Goal: Information Seeking & Learning: Compare options

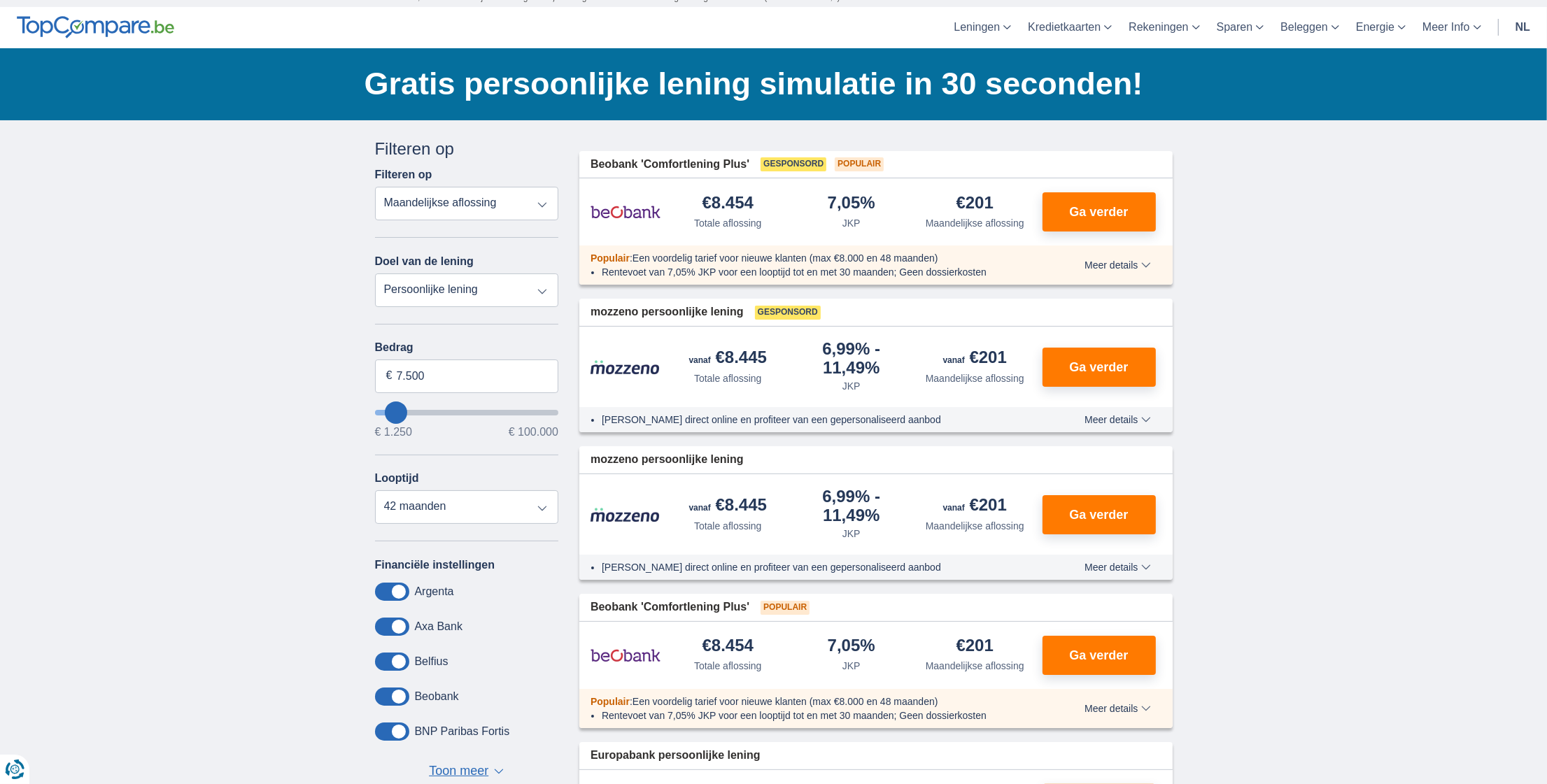
scroll to position [81, 0]
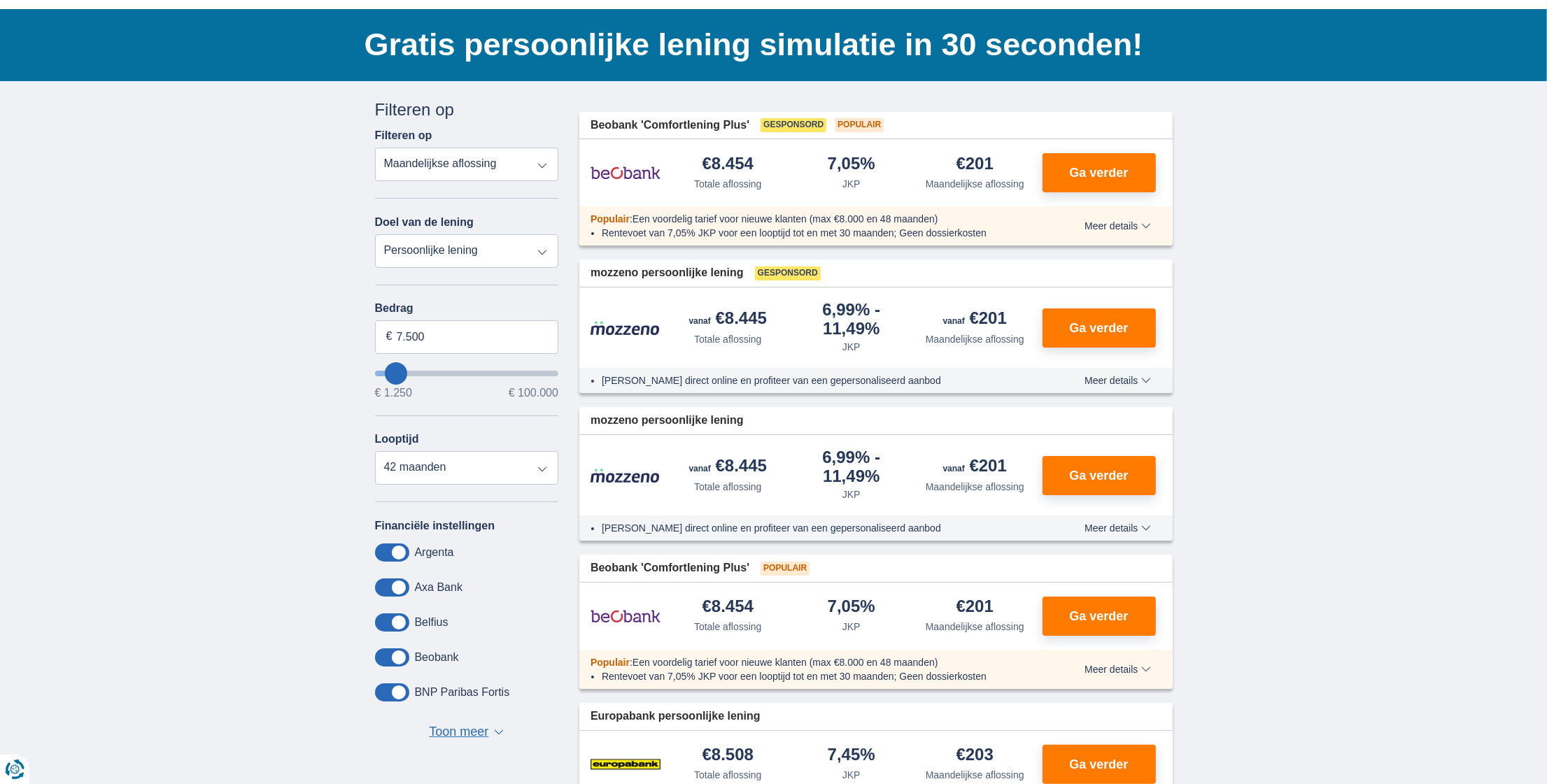
type input "6.250"
type input "5250"
type input "5.250"
select select "36"
type input "1.250"
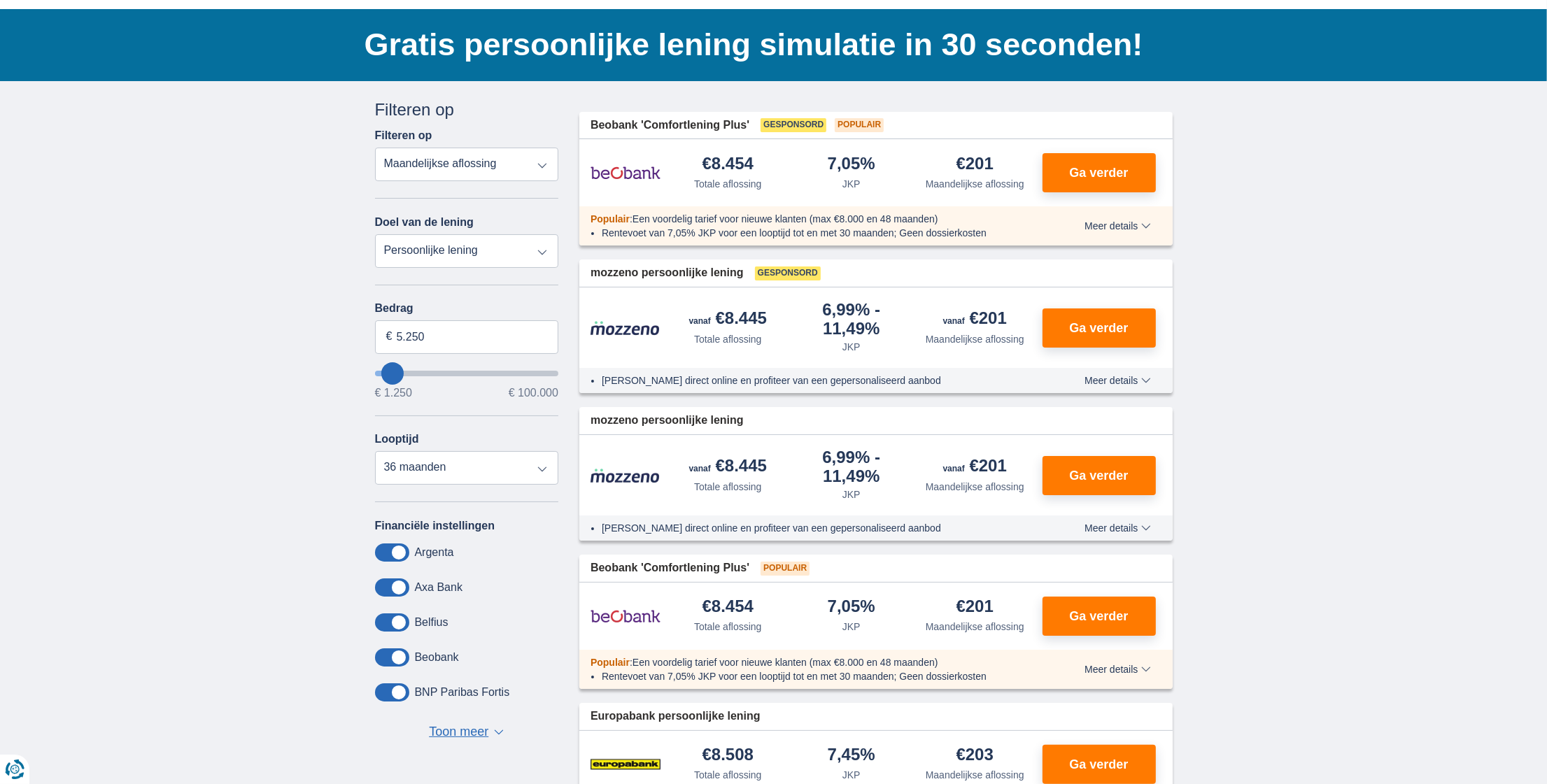
type input "1250"
select select "24"
type input "1250"
click at [385, 372] on input "wantToBorrow" at bounding box center [467, 373] width 184 height 6
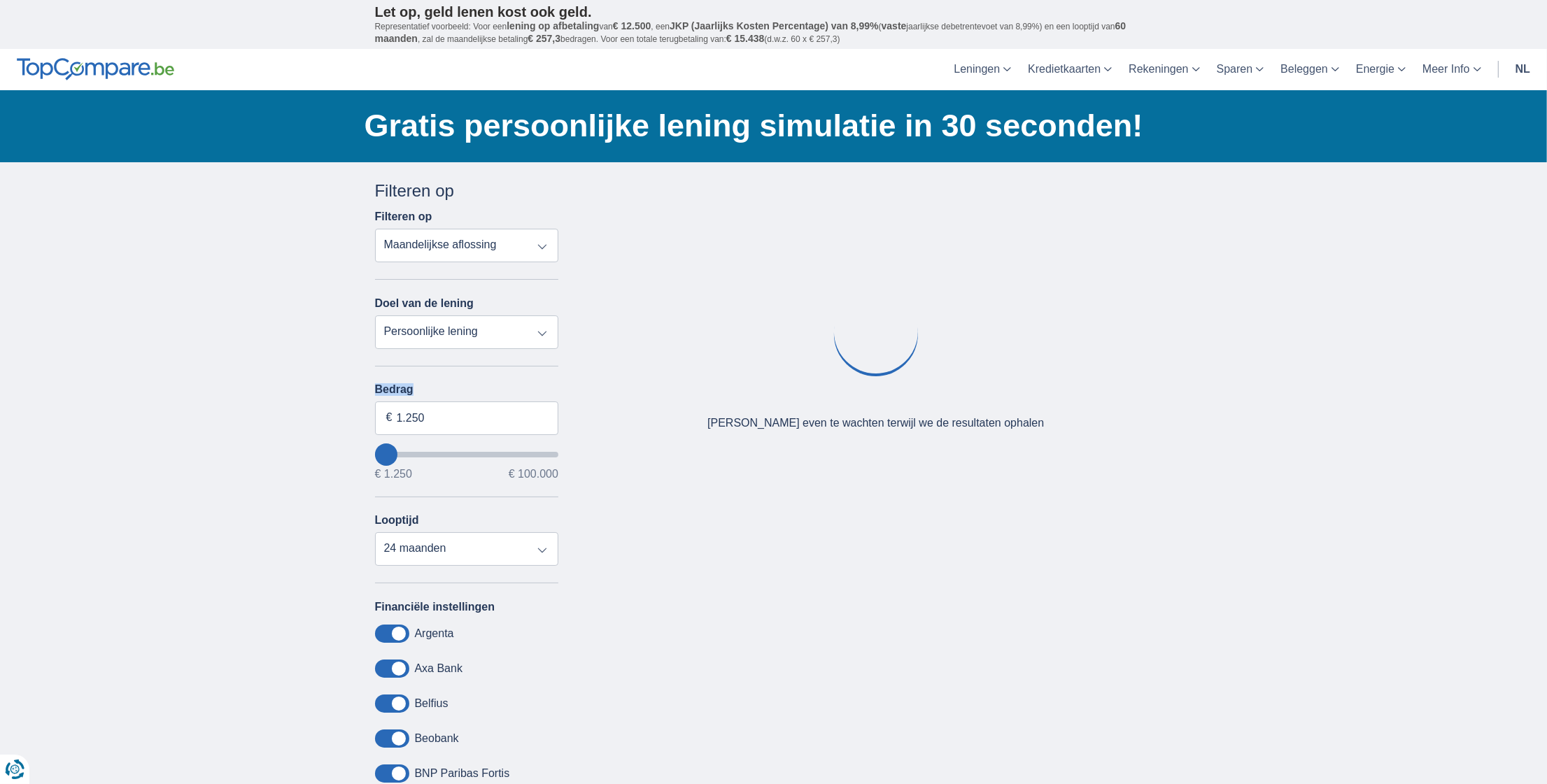
click at [385, 372] on div "Annuleren Filters Filteren op Filteren op Totale aflossing JKP Maandelijkse afl…" at bounding box center [467, 500] width 184 height 644
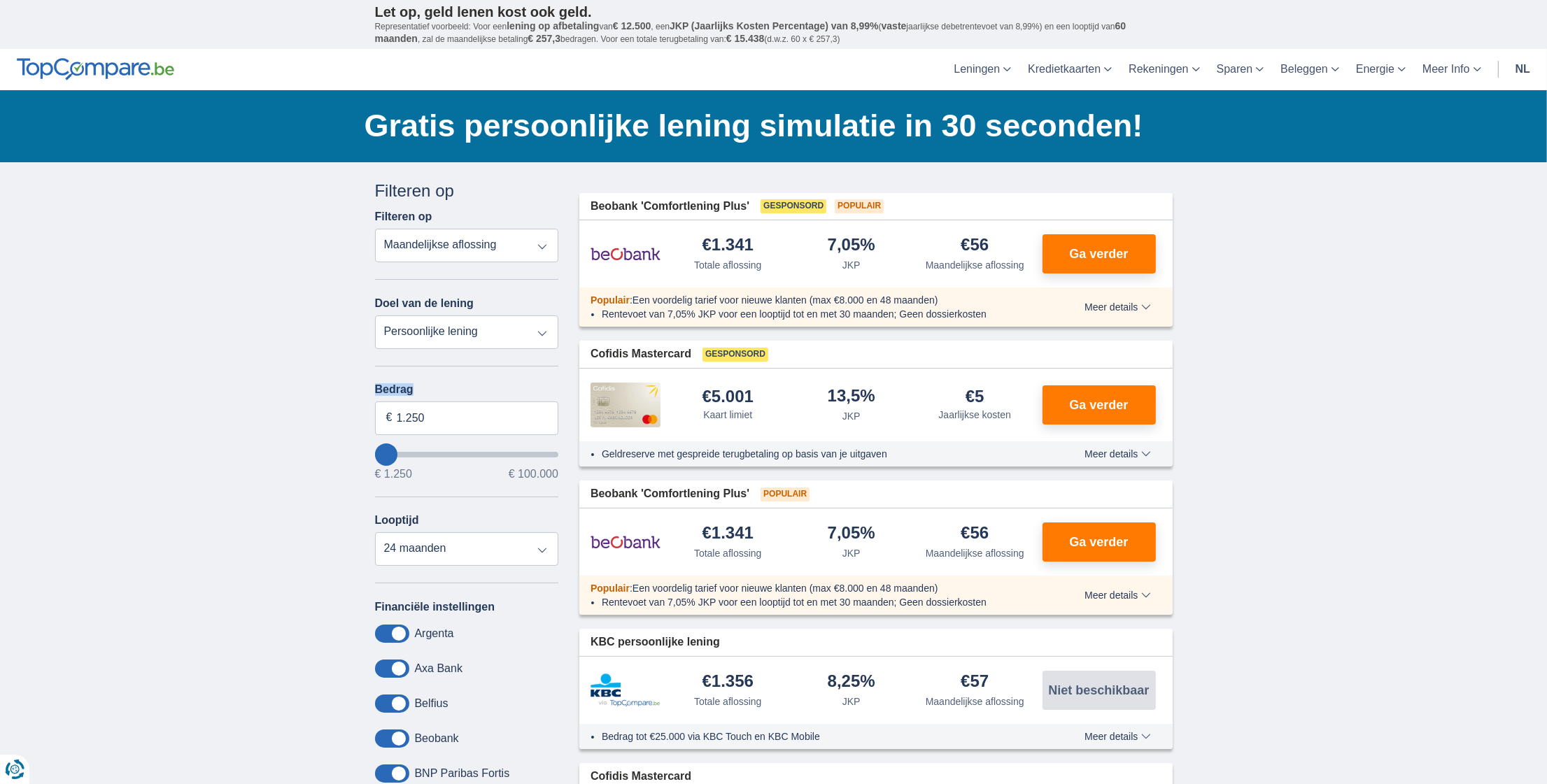
type input "8.250"
type input "8250"
select select "48"
type input "8250"
click at [397, 452] on input "wantToBorrow" at bounding box center [467, 454] width 184 height 6
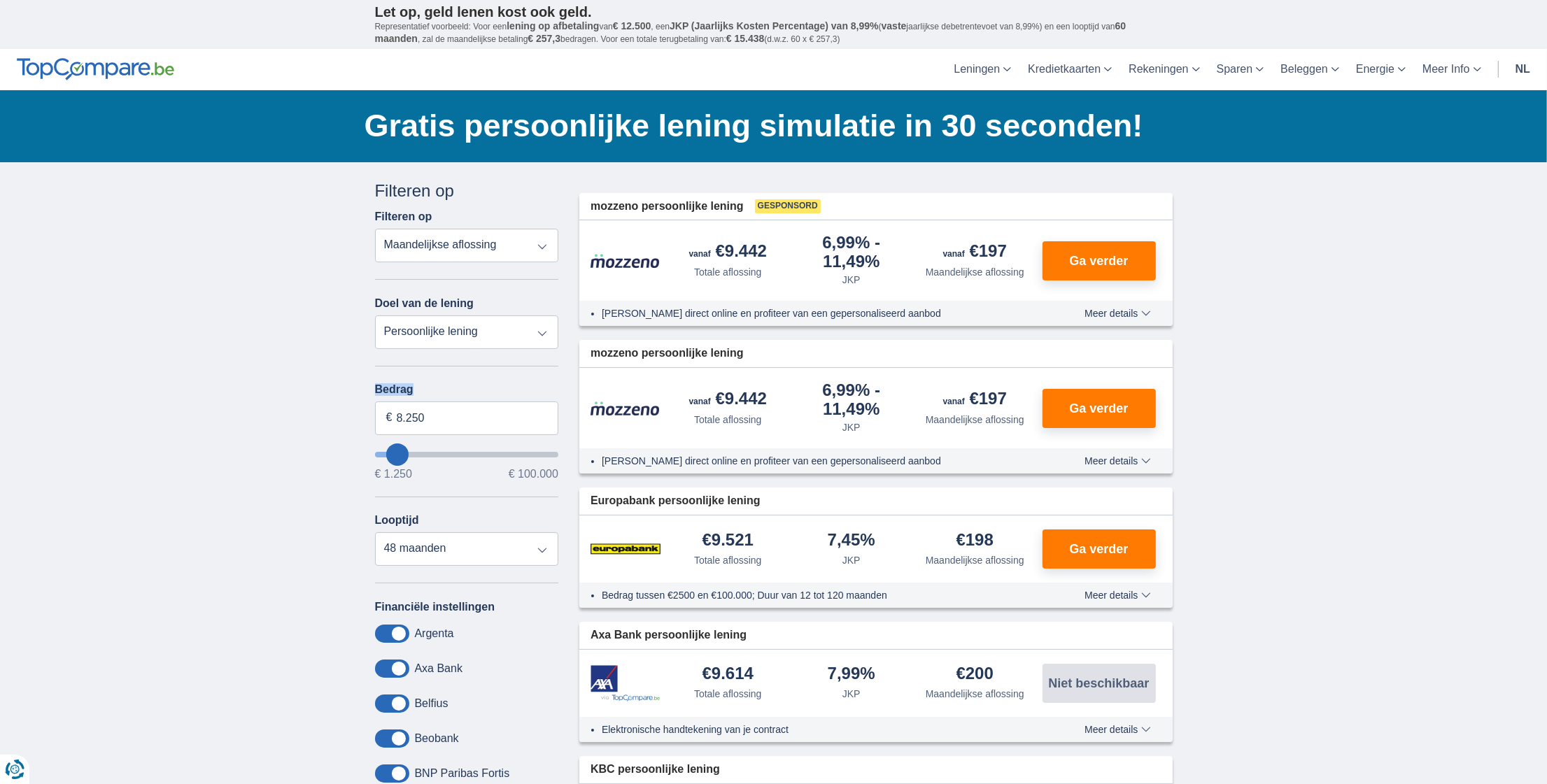
type input "11.250"
type input "13250"
type input "13.250"
select select "60"
type input "15.250"
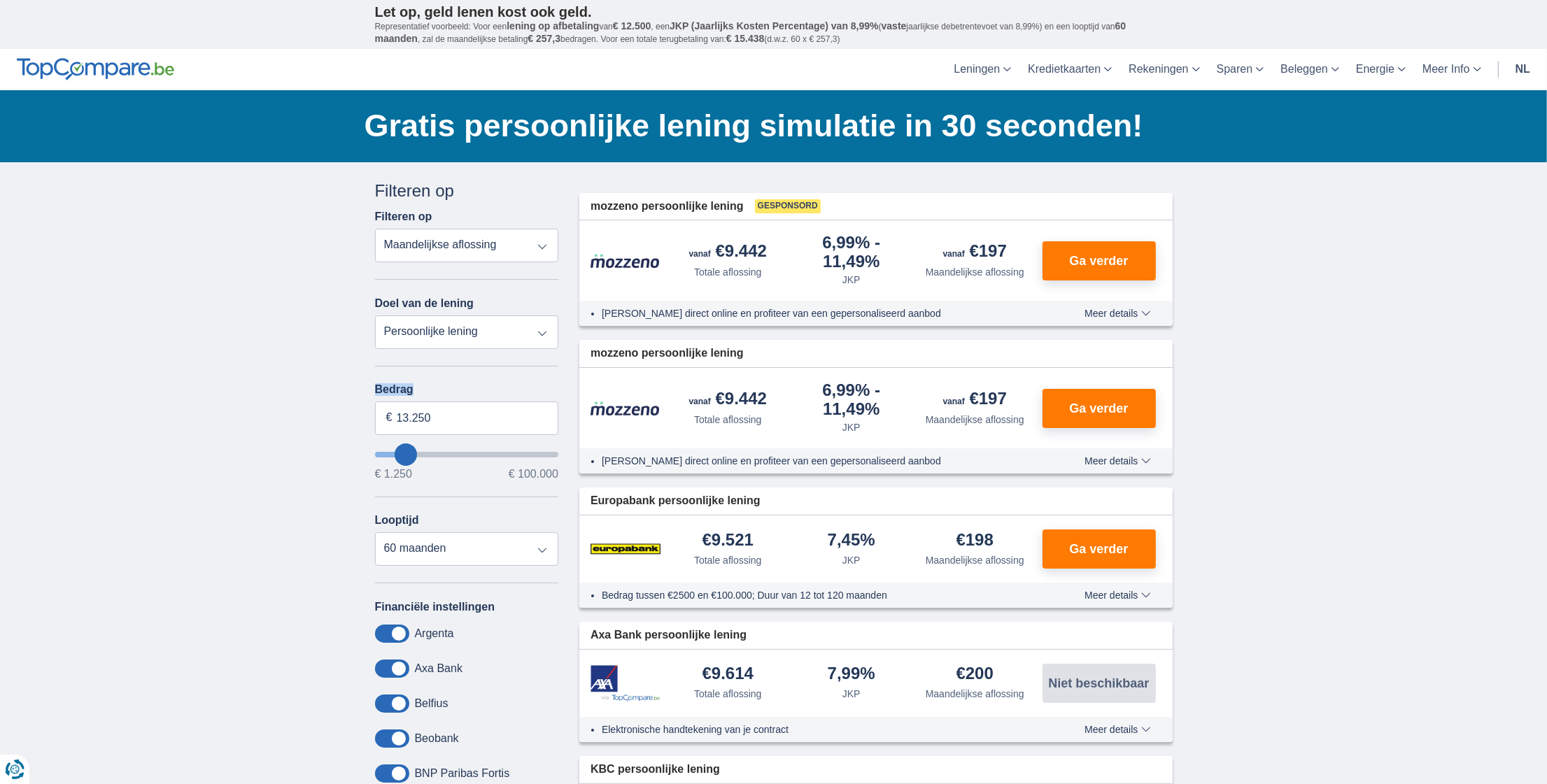
type input "15250"
type input "16.250"
type input "17250"
type input "17.250"
select select "84"
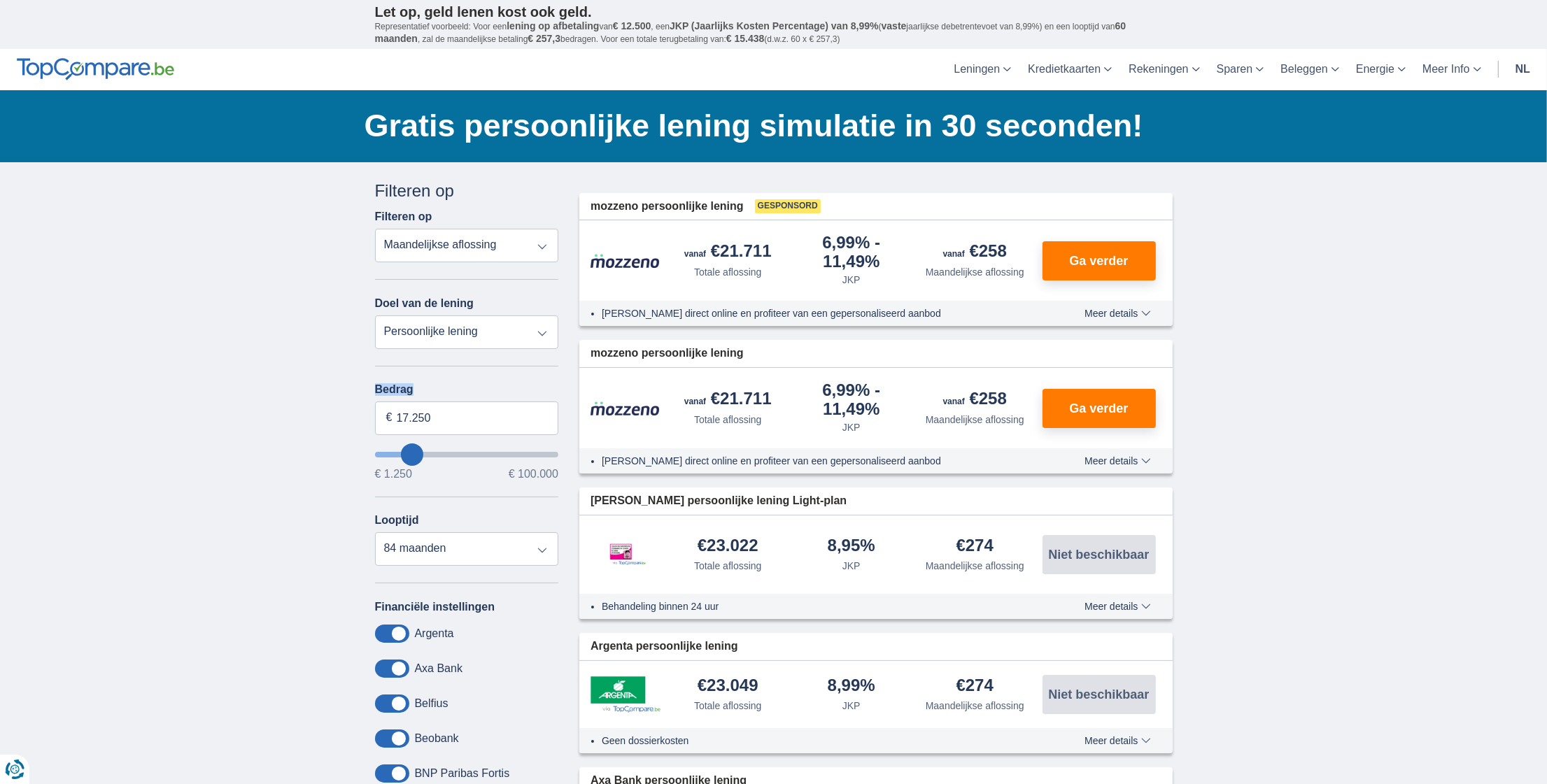
type input "15250"
type input "9.250"
type input "9250"
select select "48"
type input "7250"
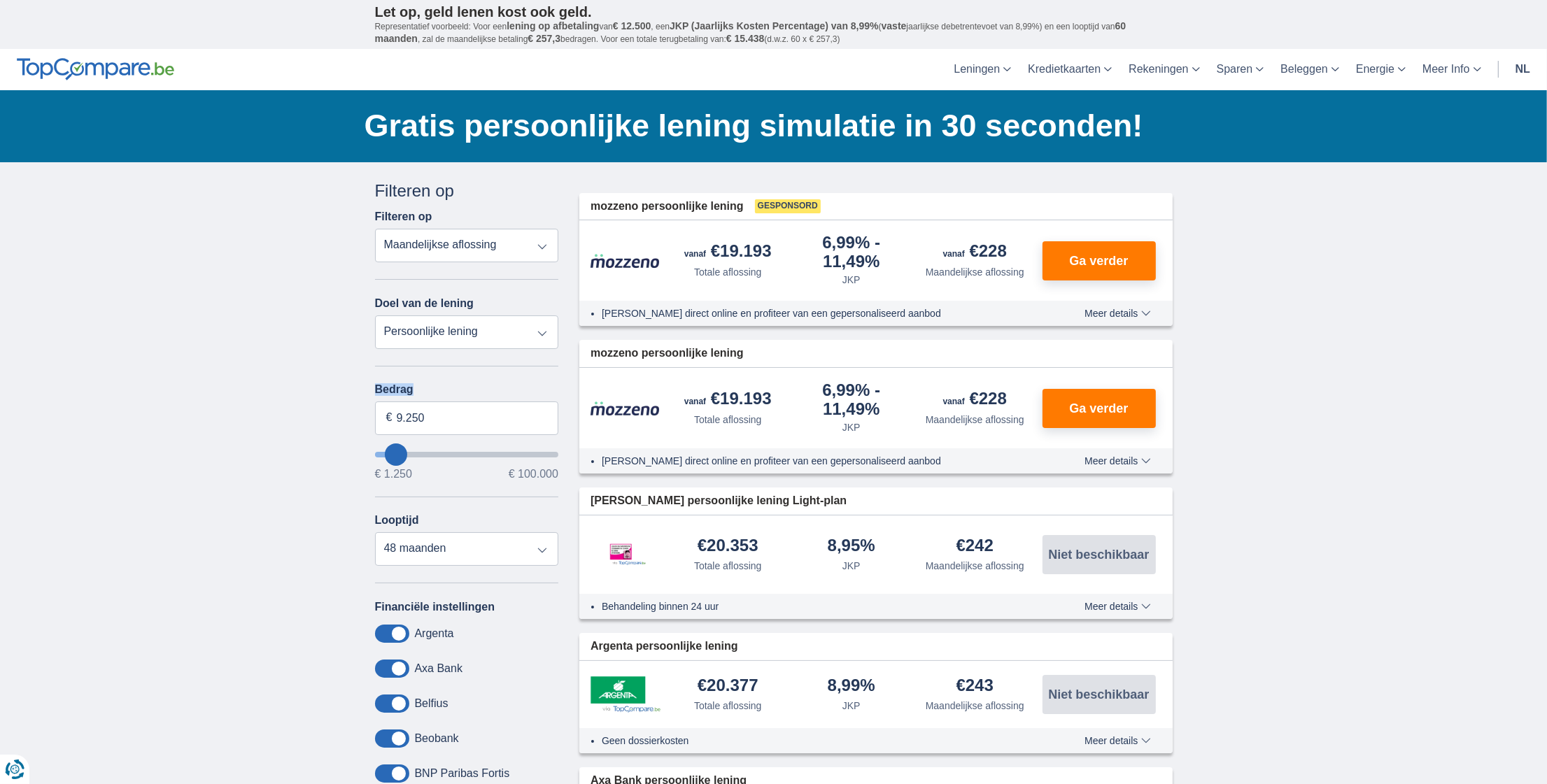
type input "7.250"
select select "42"
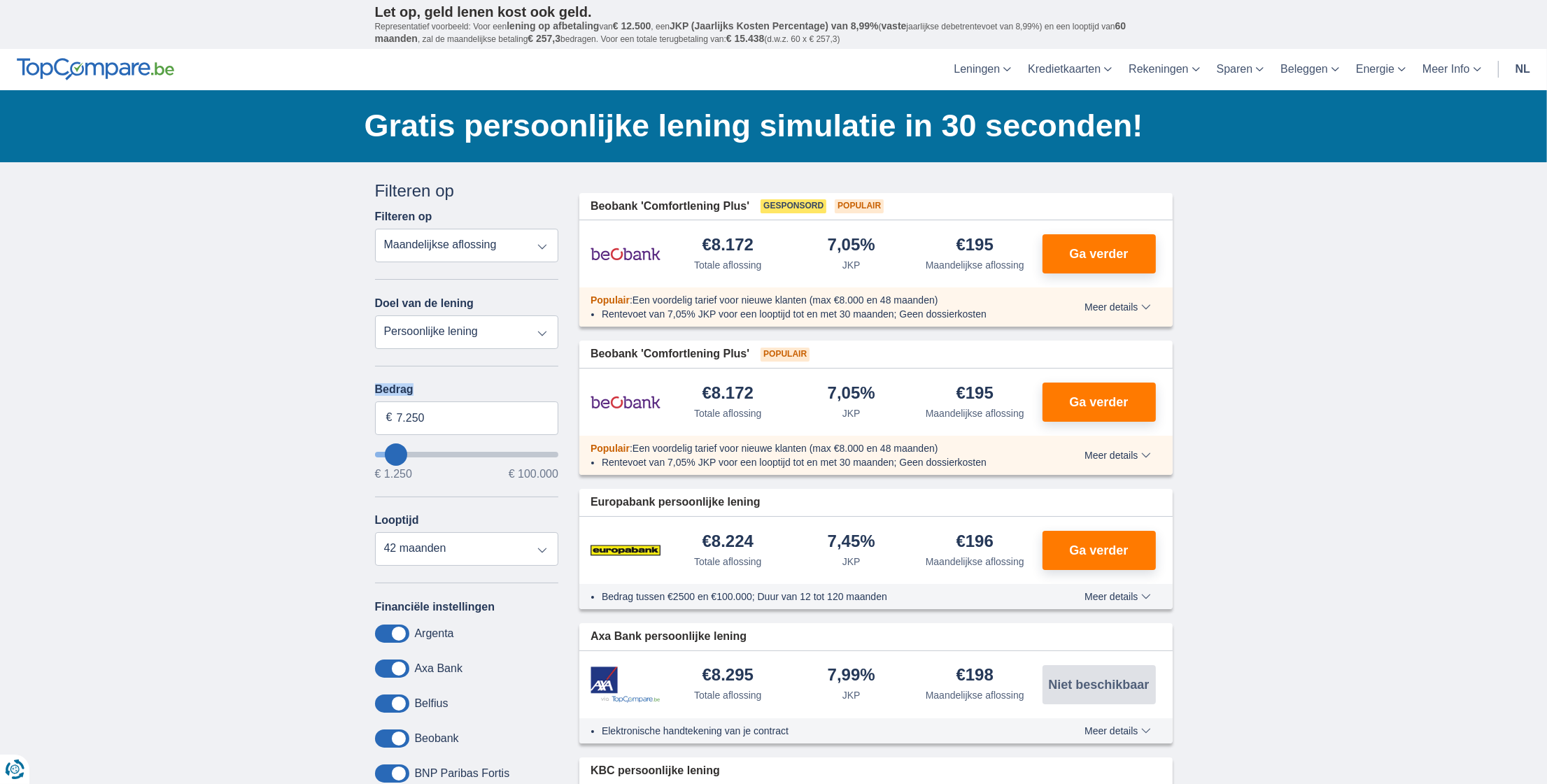
type input "2.250"
type input "2250"
select select "24"
type input "1.250"
type input "1250"
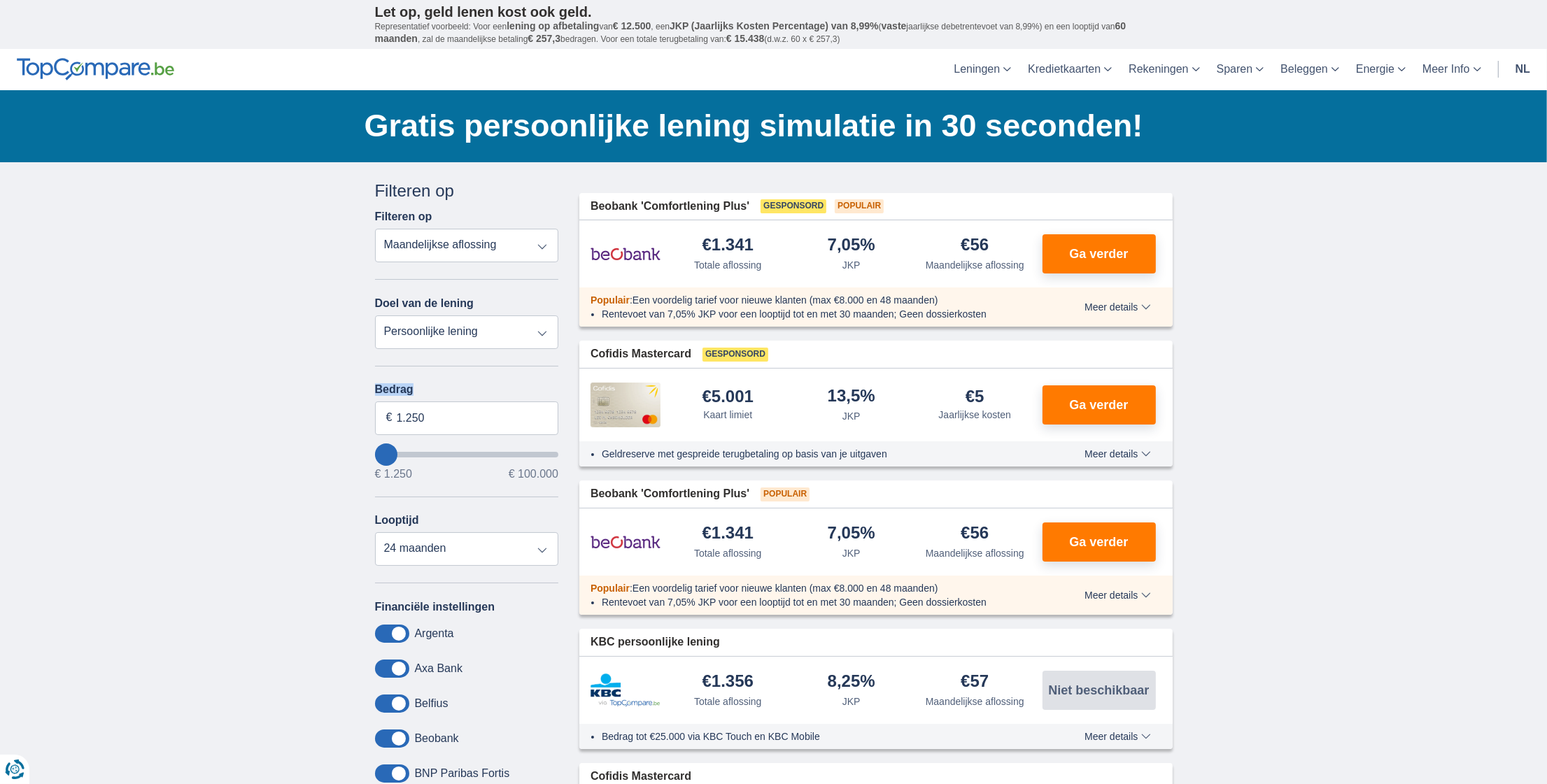
click at [384, 452] on input "wantToBorrow" at bounding box center [467, 454] width 184 height 6
type input "3.250"
type input "3250"
select select "30"
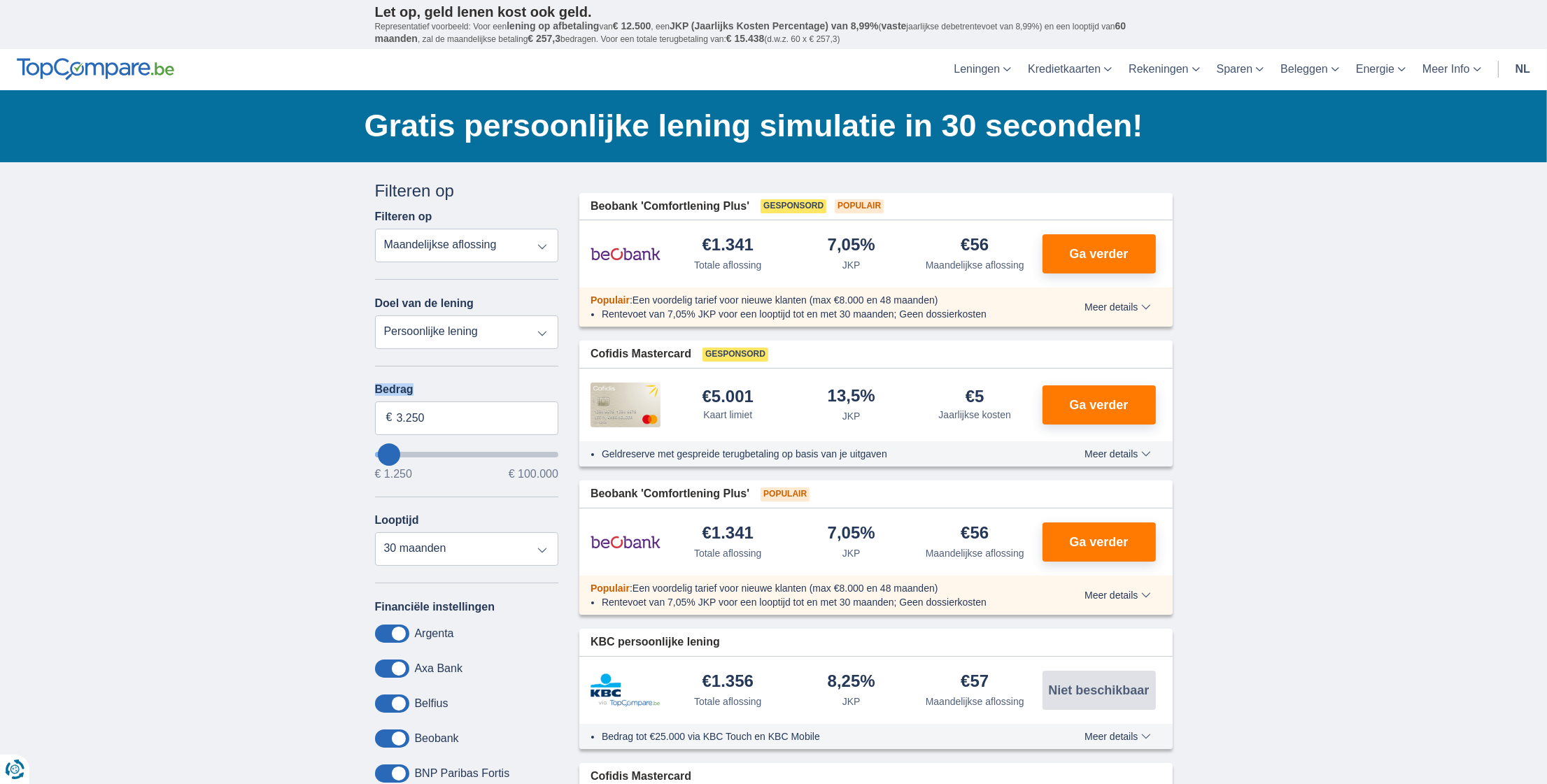
type input "3250"
click at [389, 452] on input "wantToBorrow" at bounding box center [467, 454] width 184 height 6
type input "1.250"
type input "1250"
select select "24"
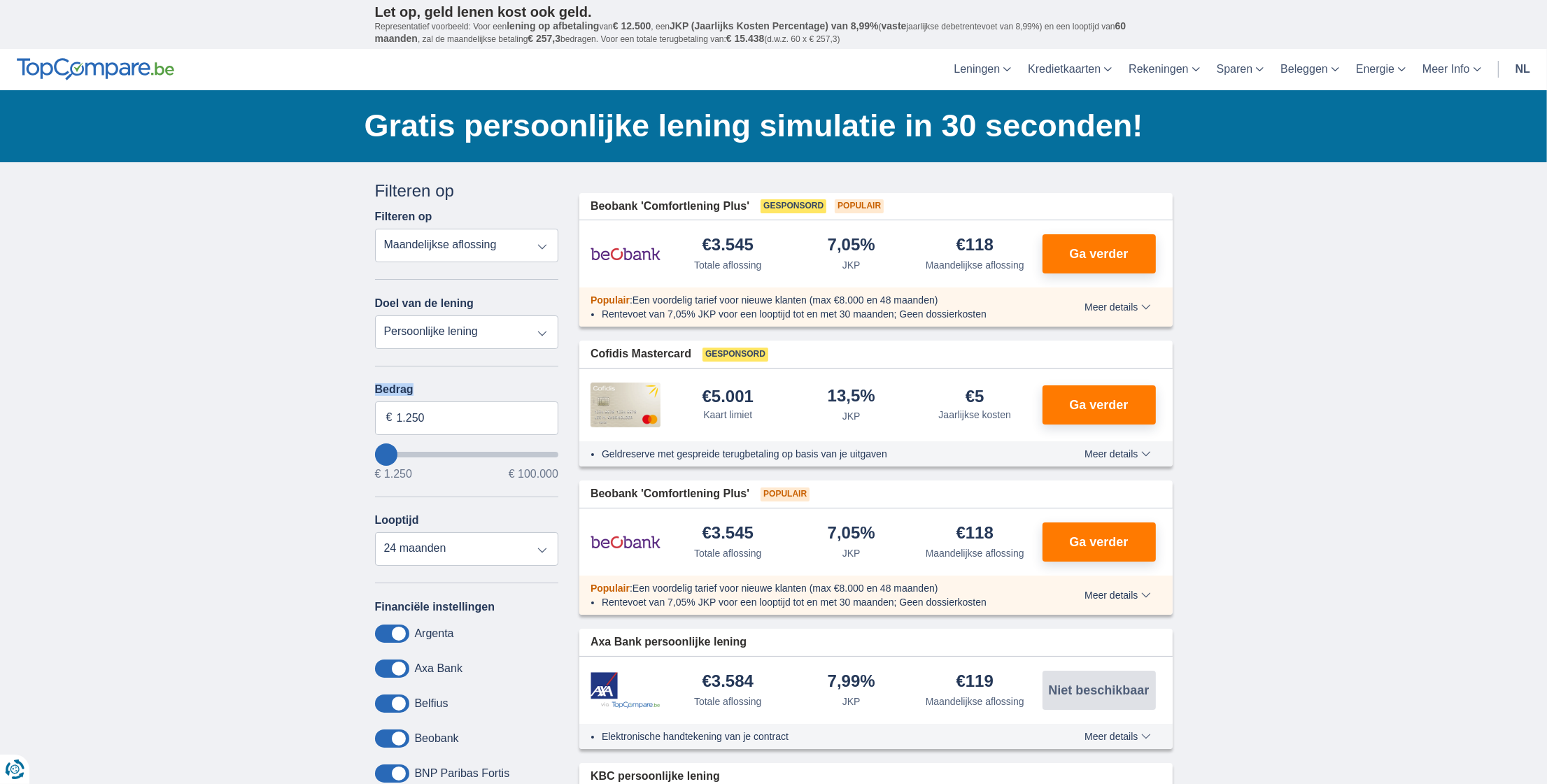
type input "1250"
click at [385, 452] on input "wantToBorrow" at bounding box center [467, 454] width 184 height 6
type input "3.250"
type input "3250"
select select "30"
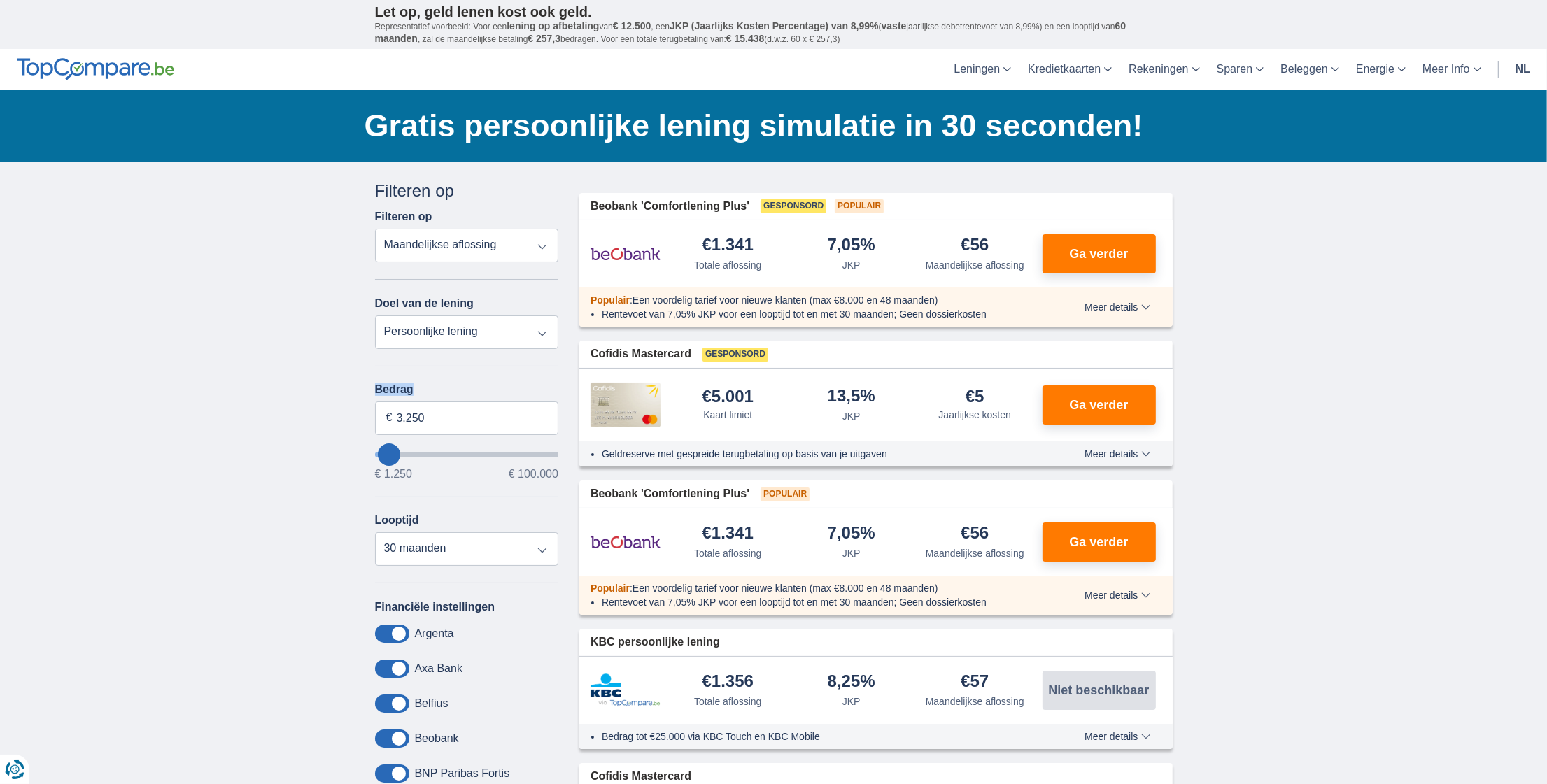
click at [389, 452] on input "wantToBorrow" at bounding box center [467, 454] width 184 height 6
click at [385, 452] on input "wantToBorrow" at bounding box center [467, 454] width 184 height 6
click at [544, 328] on select "Persoonlijke lening Auto Moto / fiets Mobilhome / caravan Renovatie Energie Sch…" at bounding box center [467, 331] width 184 height 33
click at [375, 315] on select "Persoonlijke lening Auto Moto / fiets Mobilhome / caravan Renovatie Energie Sch…" at bounding box center [467, 331] width 184 height 33
click at [396, 452] on input "wantToBorrow" at bounding box center [467, 454] width 184 height 6
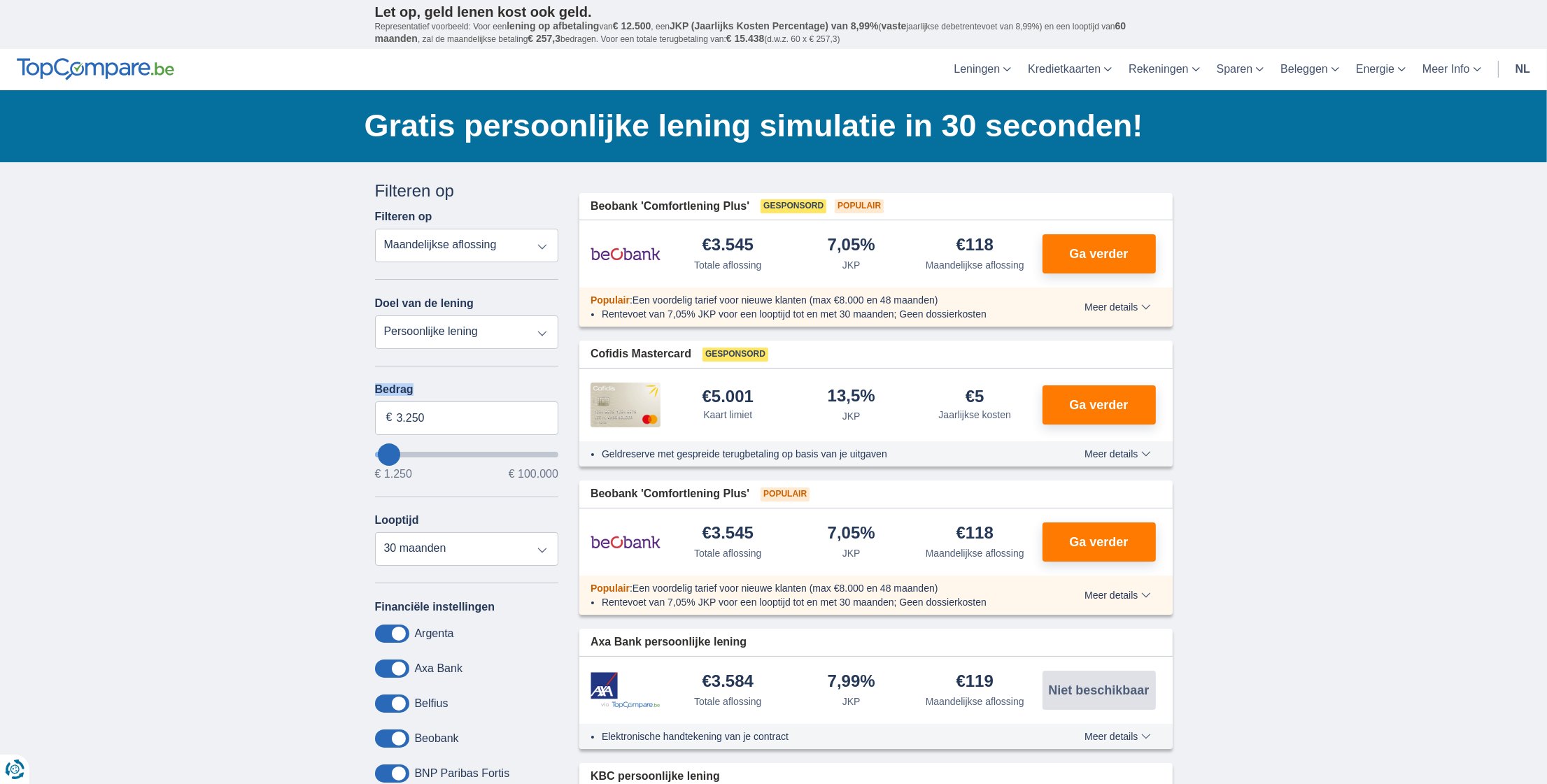
drag, startPoint x: 396, startPoint y: 449, endPoint x: 389, endPoint y: 446, distance: 7.6
type input "7250"
click at [396, 452] on input "wantToBorrow" at bounding box center [467, 454] width 184 height 6
type input "7.250"
select select "42"
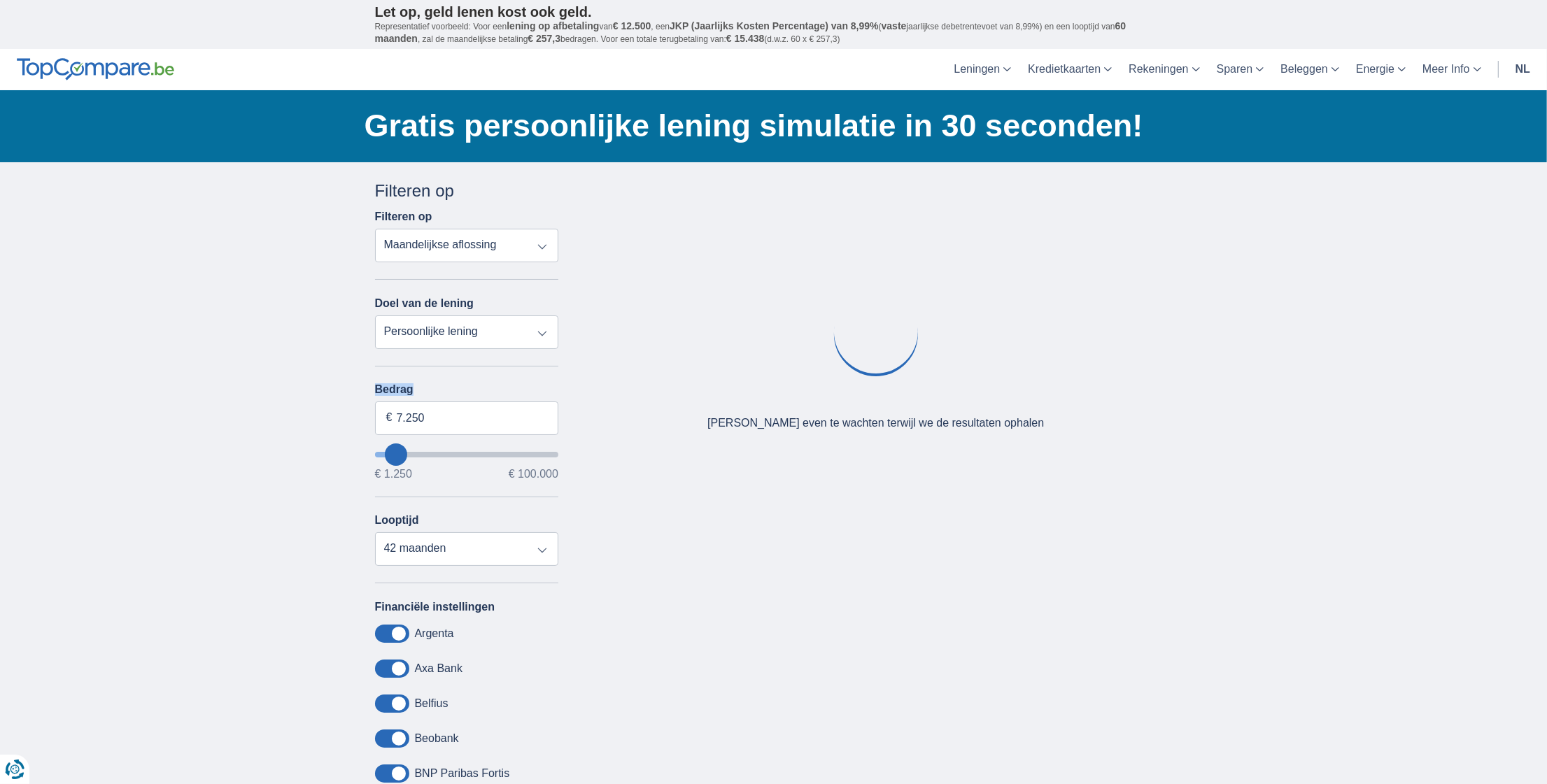
type input "3.250"
type input "3250"
select select "30"
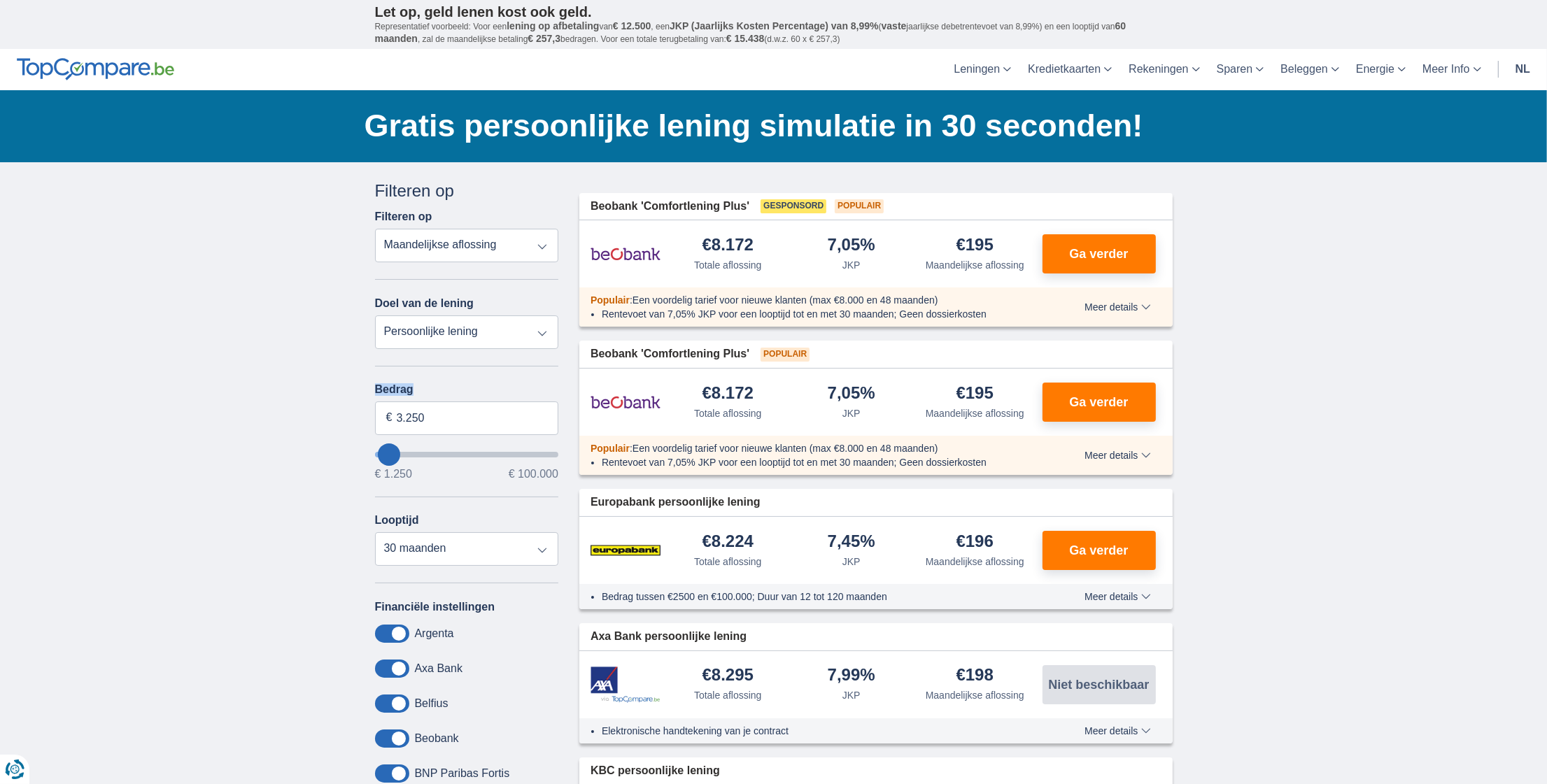
type input "3250"
click at [389, 452] on input "wantToBorrow" at bounding box center [467, 454] width 184 height 6
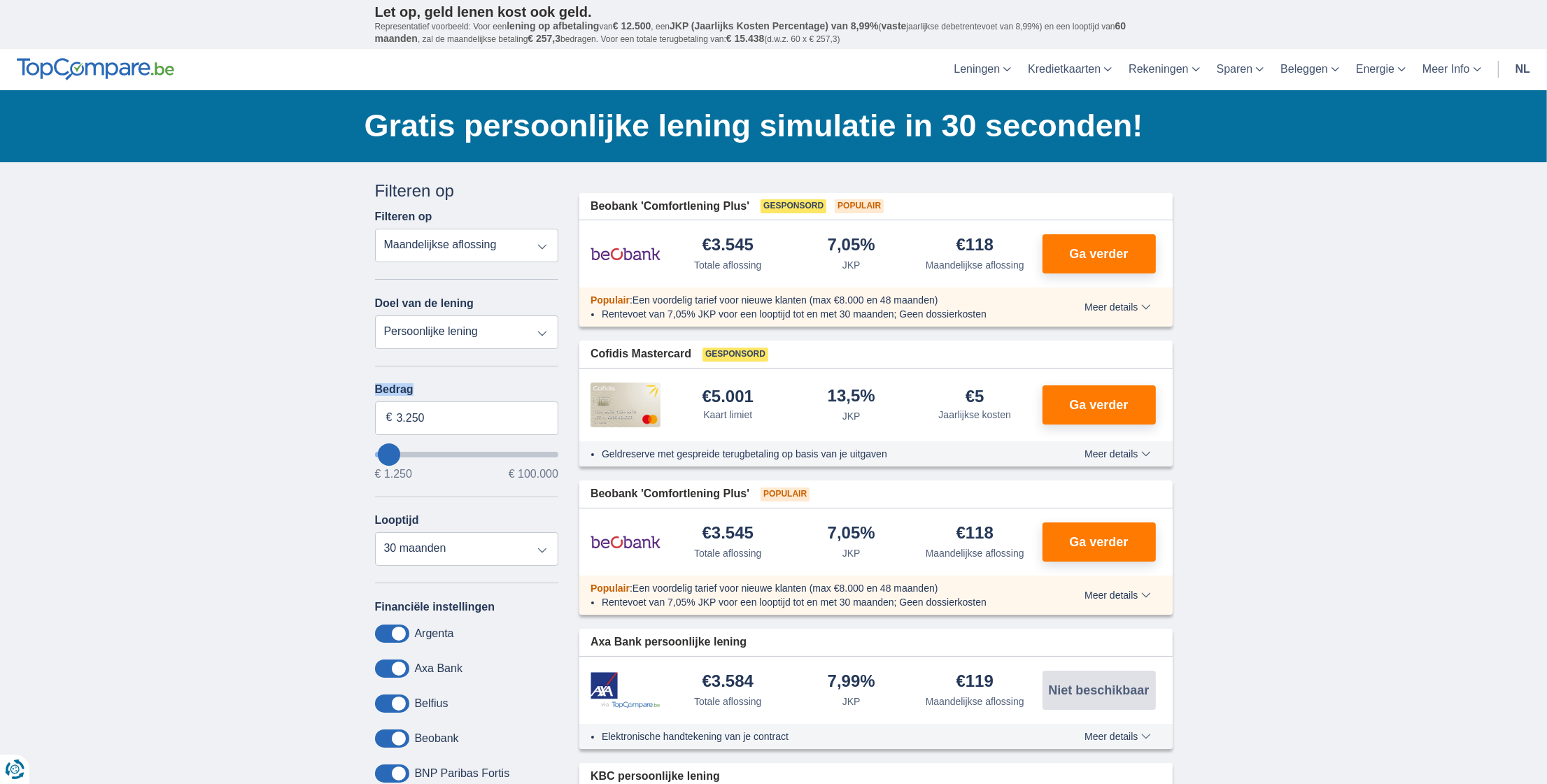
click at [380, 452] on input "wantToBorrow" at bounding box center [467, 454] width 184 height 6
type input "1.250"
type input "1250"
select select "24"
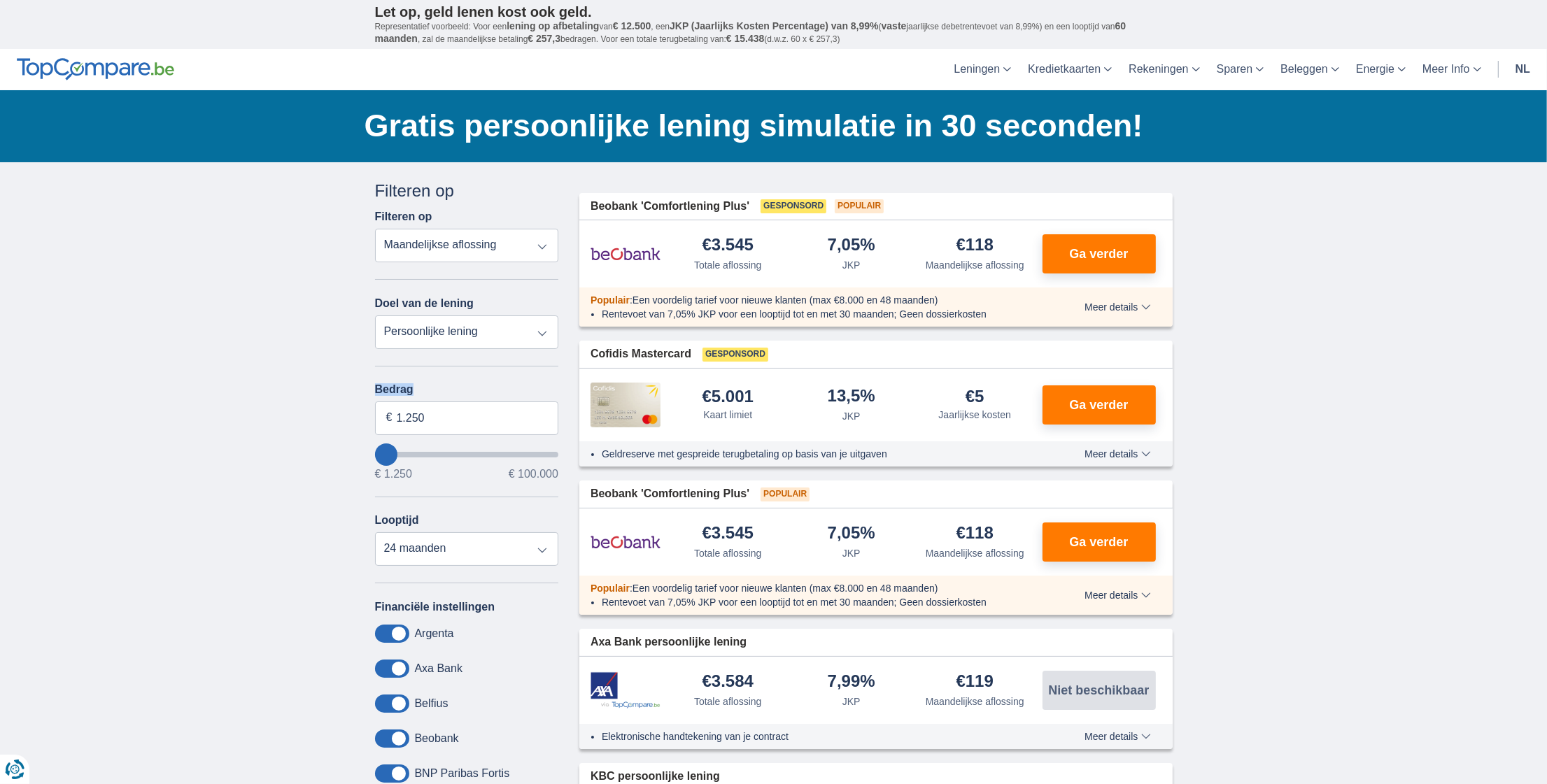
type input "1250"
click at [377, 452] on input "wantToBorrow" at bounding box center [467, 454] width 184 height 6
click at [382, 452] on input "wantToBorrow" at bounding box center [467, 454] width 184 height 6
click at [391, 452] on input "wantToBorrow" at bounding box center [467, 454] width 184 height 6
type input "2.250"
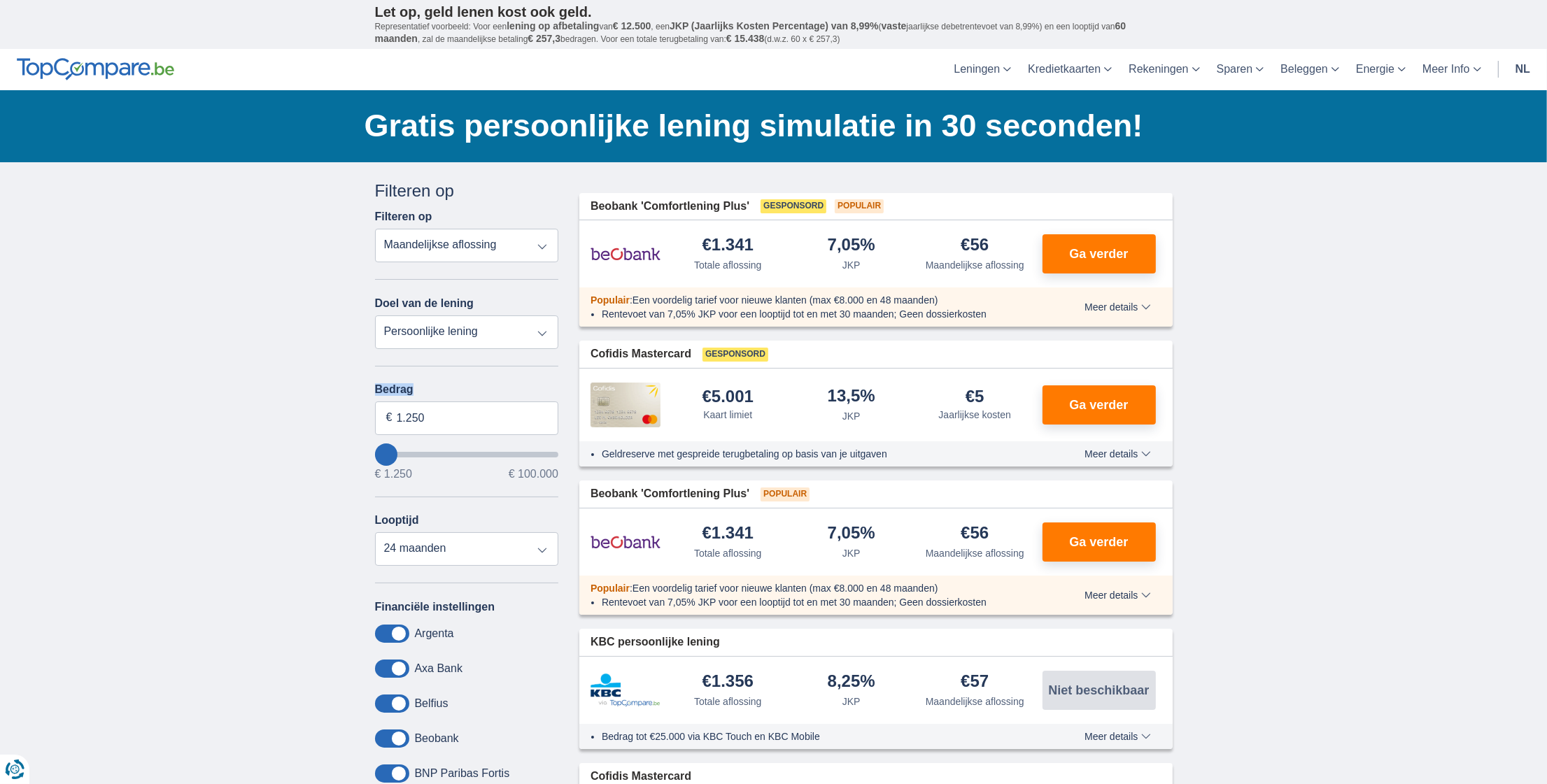
type input "2250"
type input "3.250"
type input "3250"
select select "30"
type input "4250"
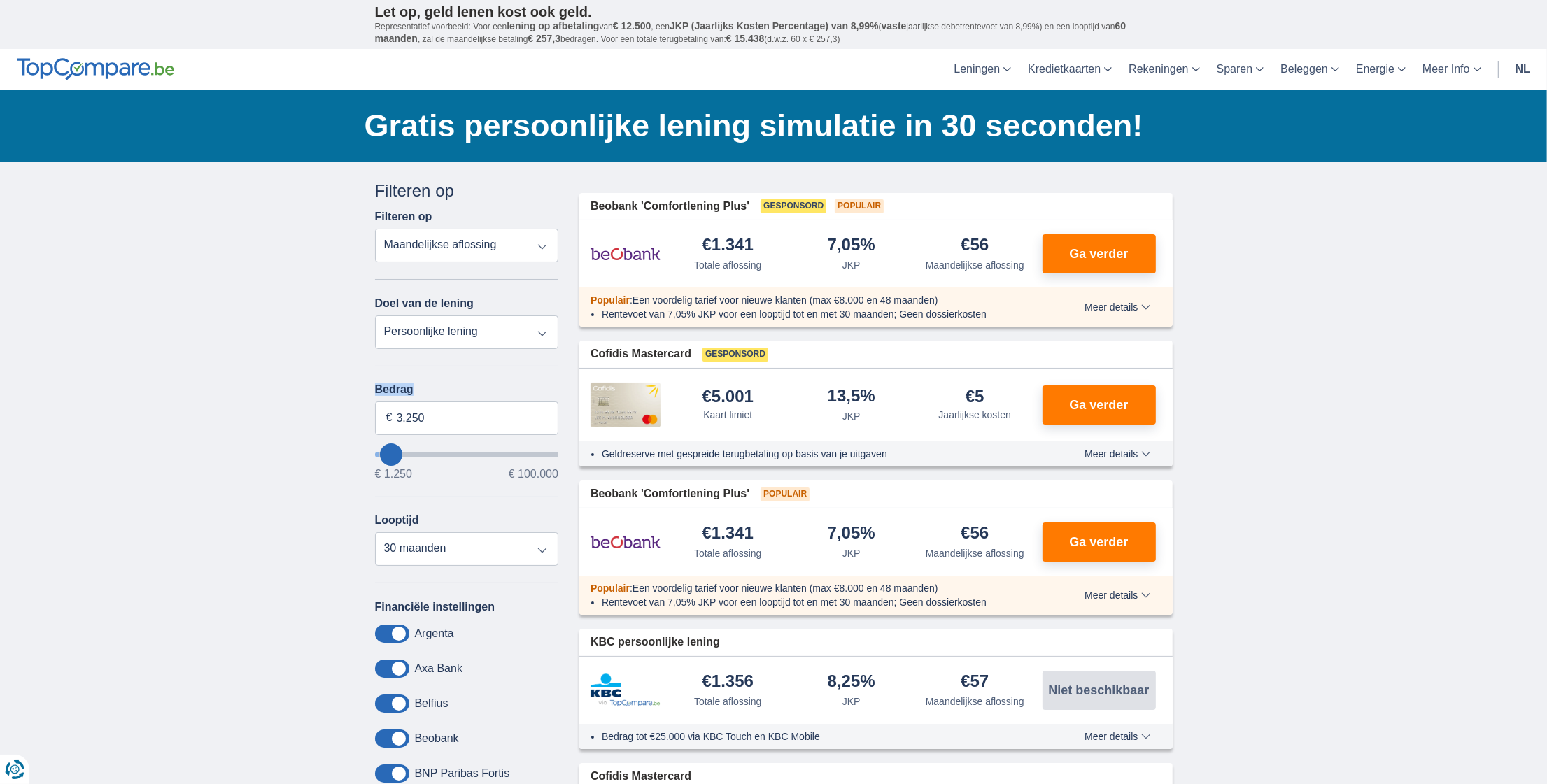
type input "4.250"
select select "36"
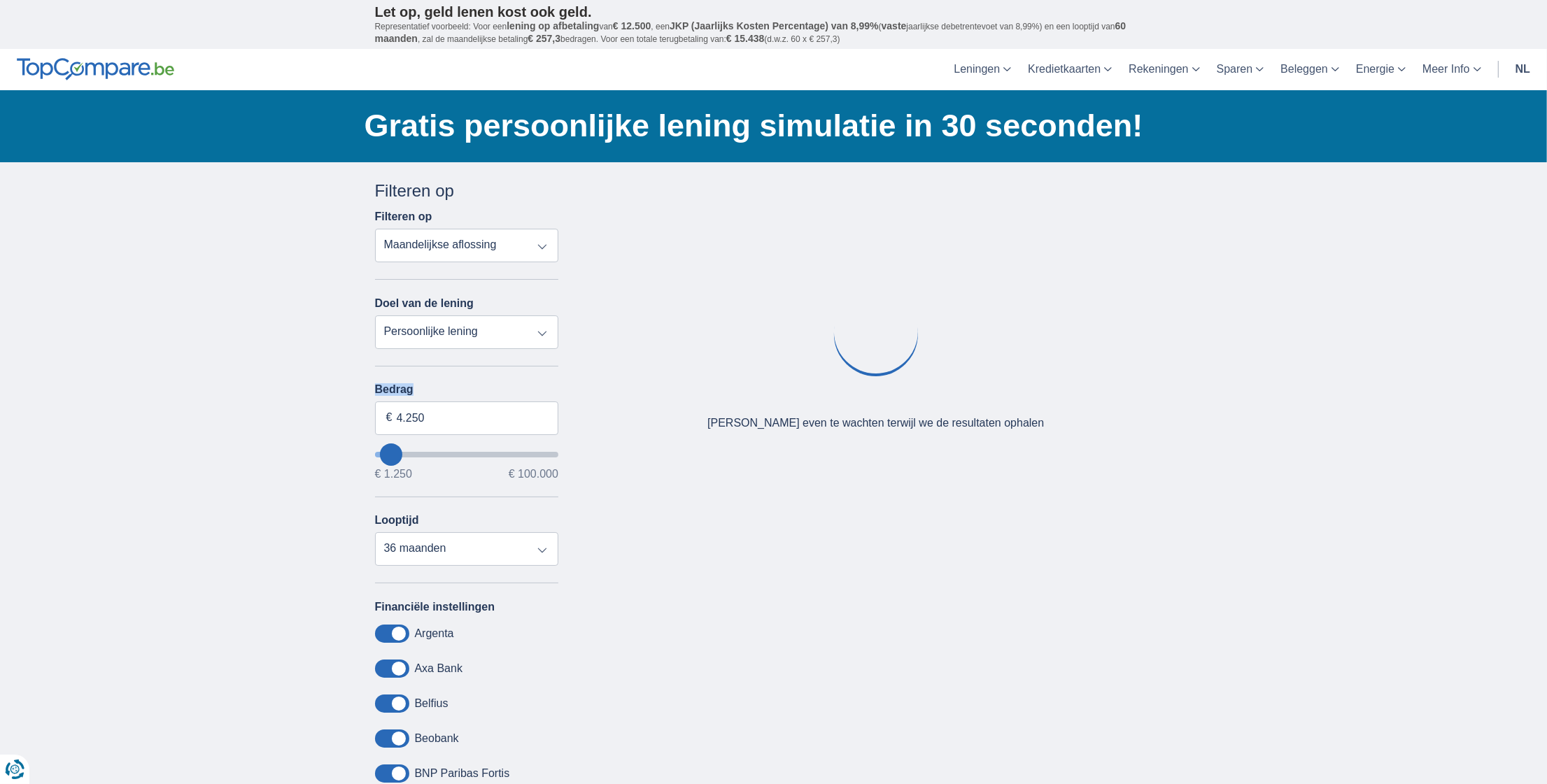
type input "3.250"
type input "3250"
select select "30"
type input "2.250"
type input "2250"
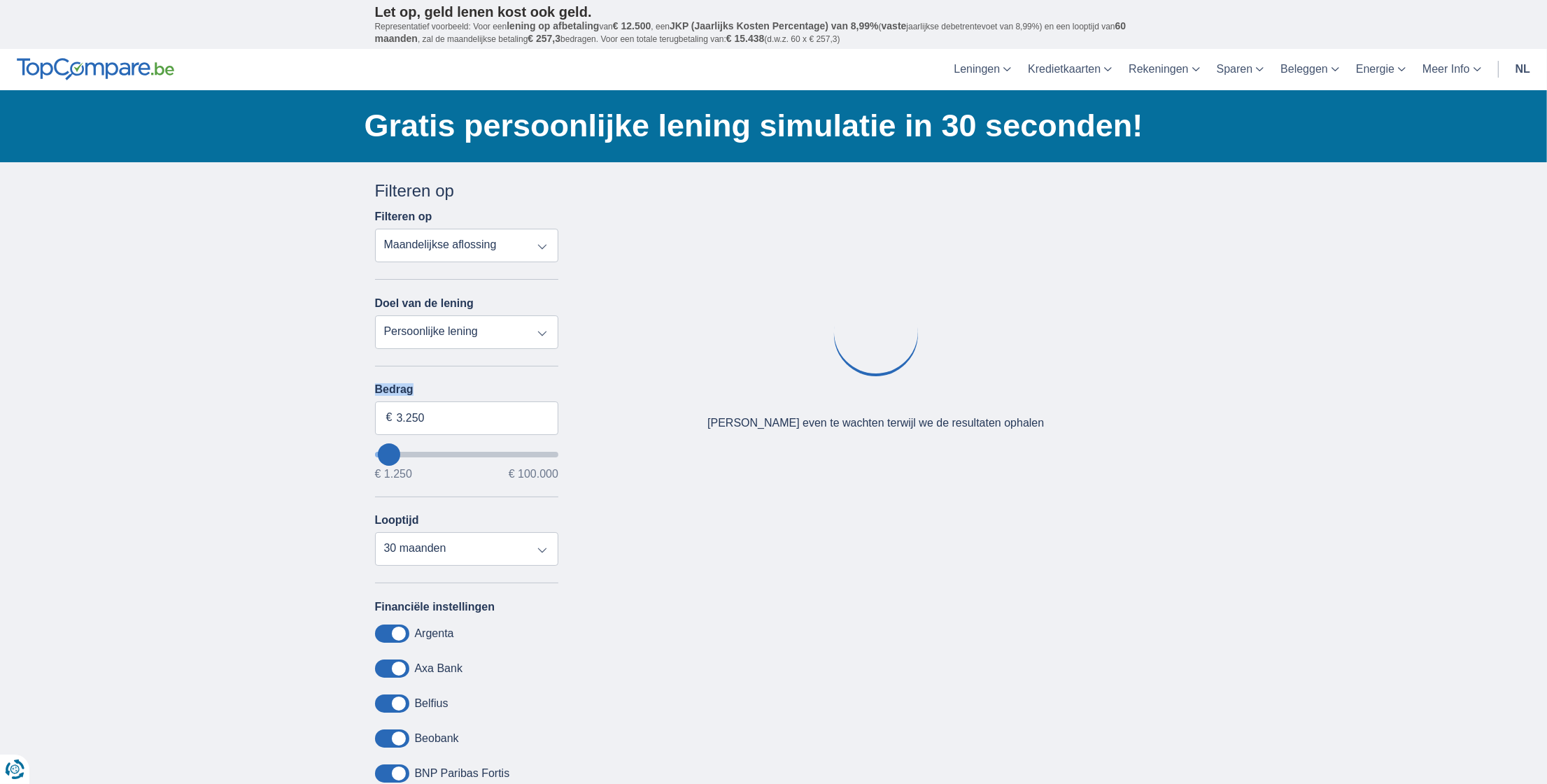
select select "24"
type input "1.250"
type input "1250"
click at [386, 453] on input "wantToBorrow" at bounding box center [467, 454] width 184 height 6
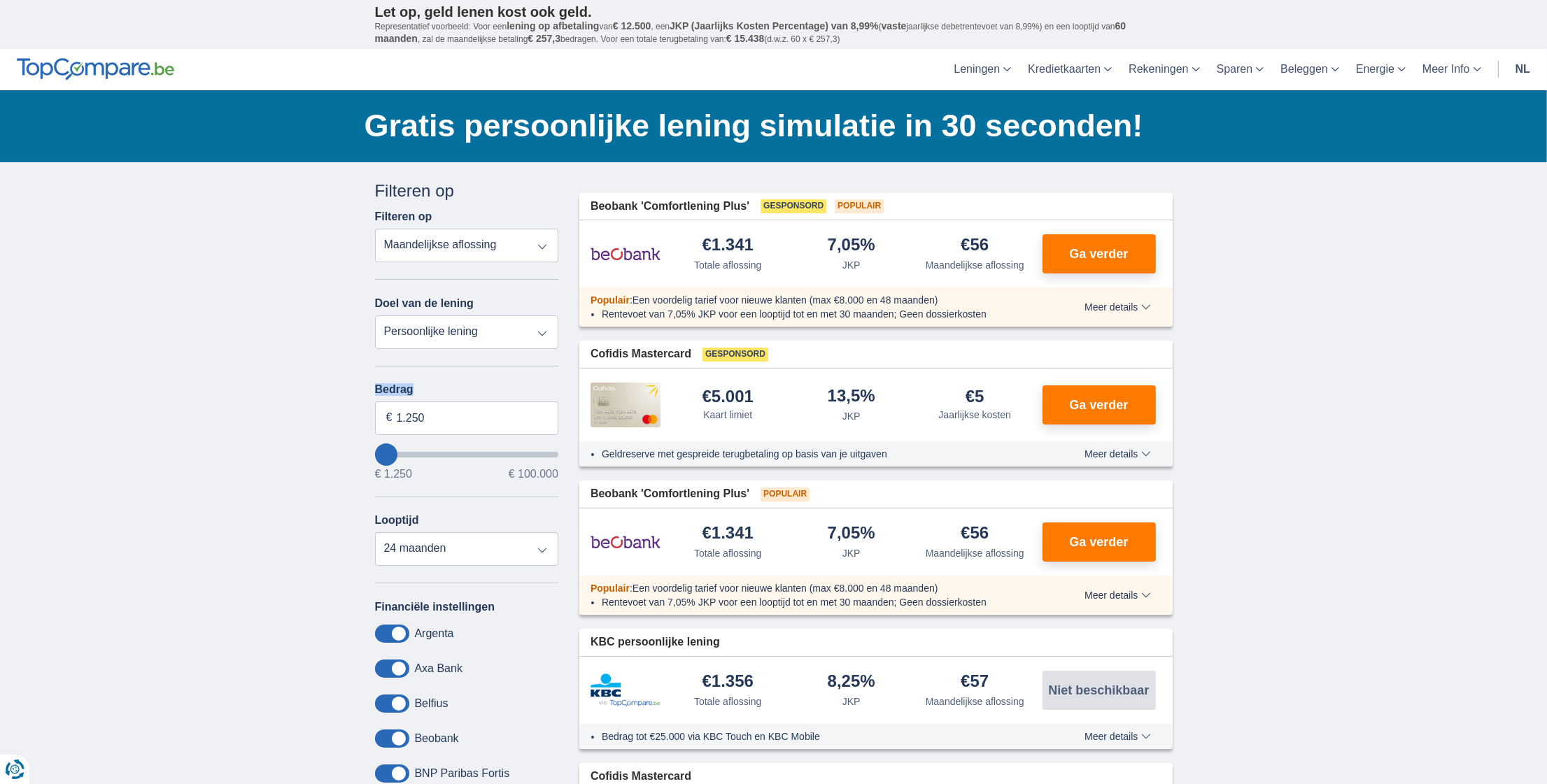
click at [396, 452] on input "wantToBorrow" at bounding box center [467, 454] width 184 height 6
click at [385, 452] on input "wantToBorrow" at bounding box center [467, 454] width 184 height 6
click at [389, 452] on input "wantToBorrow" at bounding box center [467, 454] width 184 height 6
click at [393, 452] on input "wantToBorrow" at bounding box center [467, 454] width 184 height 6
click at [393, 452] on input "wantToBorrow" at bounding box center [467, 454] width 184 height 6
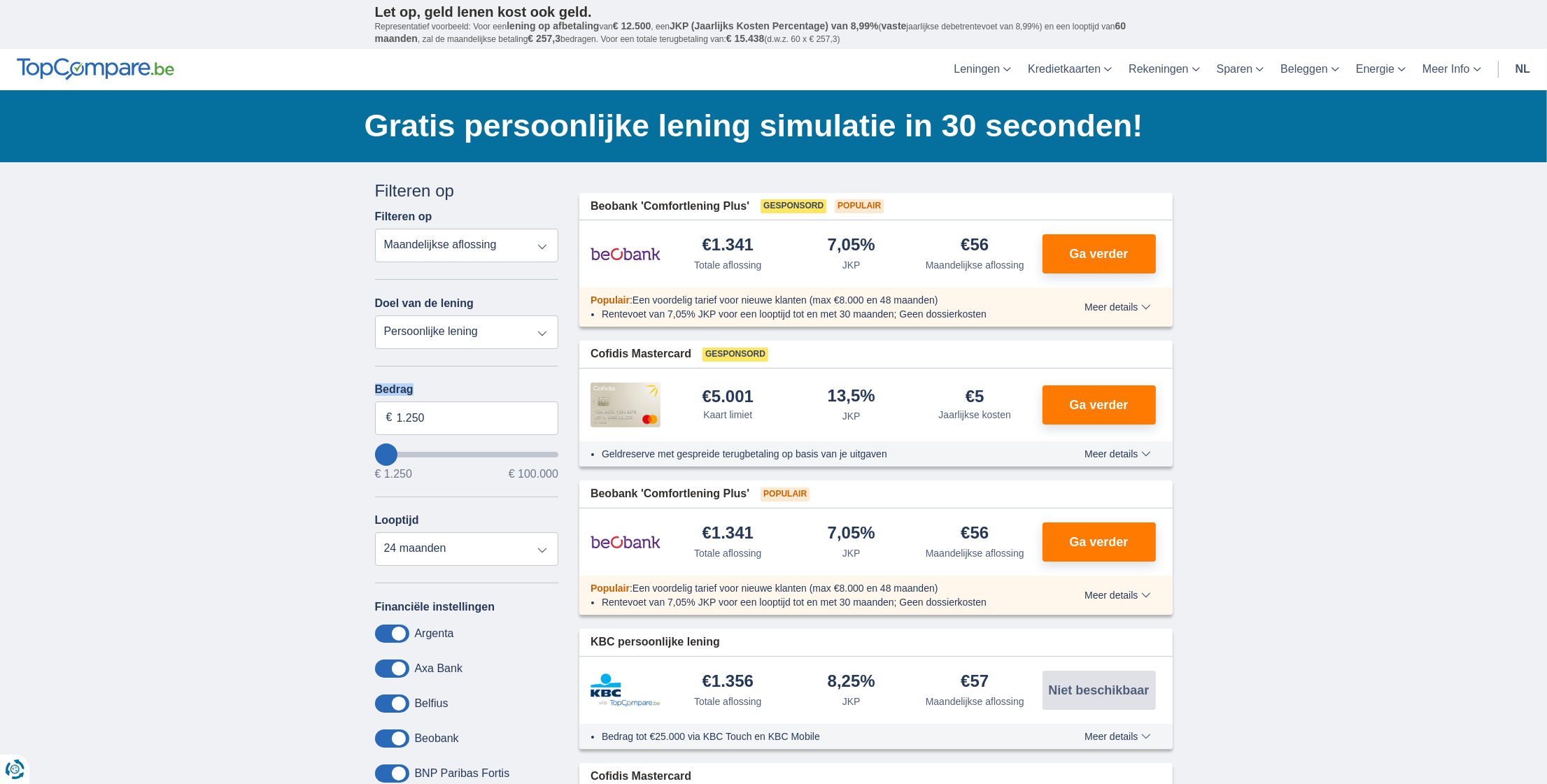
type input "2.250"
type input "4250"
type input "4.250"
select select "36"
type input "9.250"
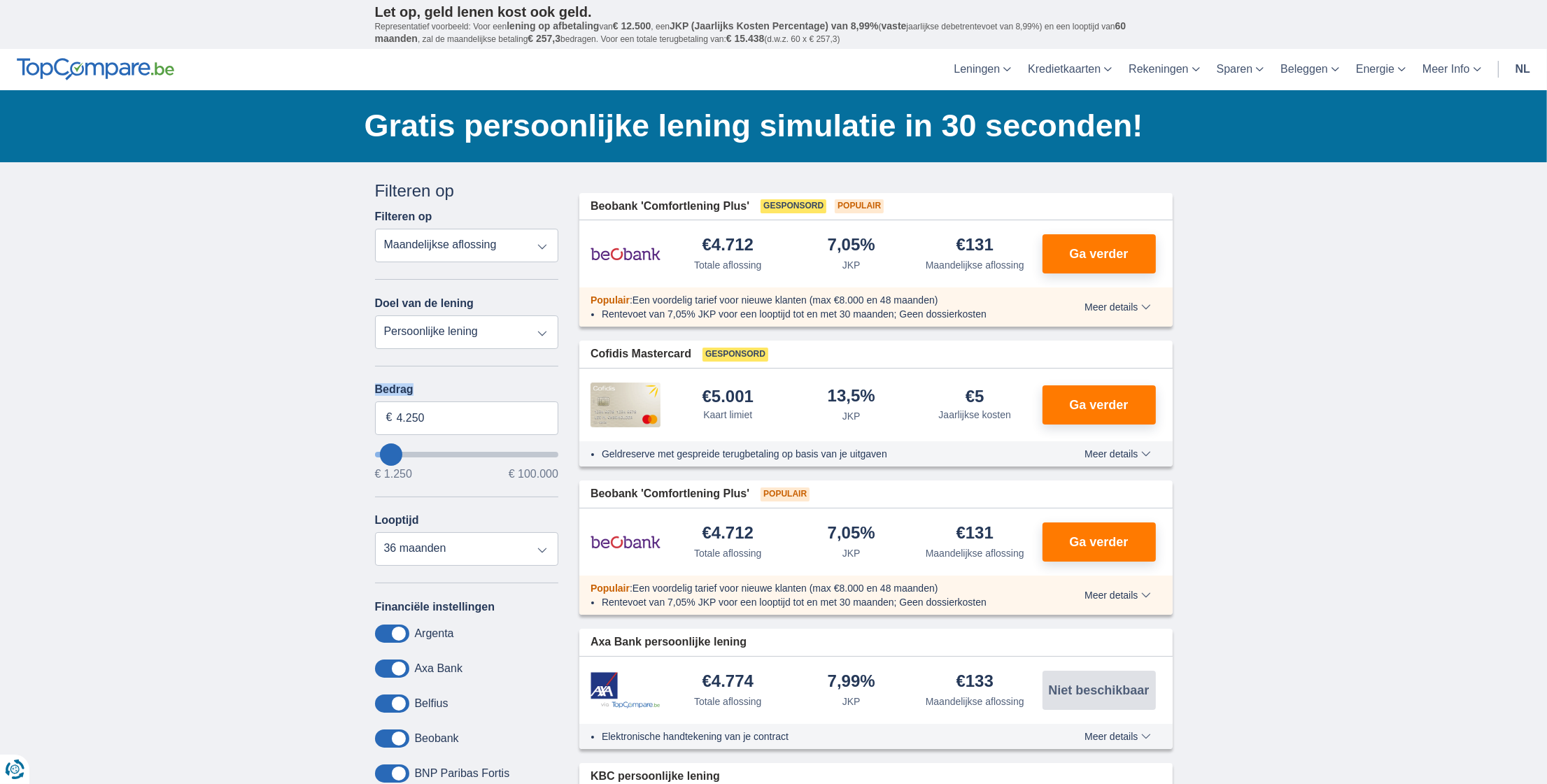
type input "9250"
select select "48"
type input "8250"
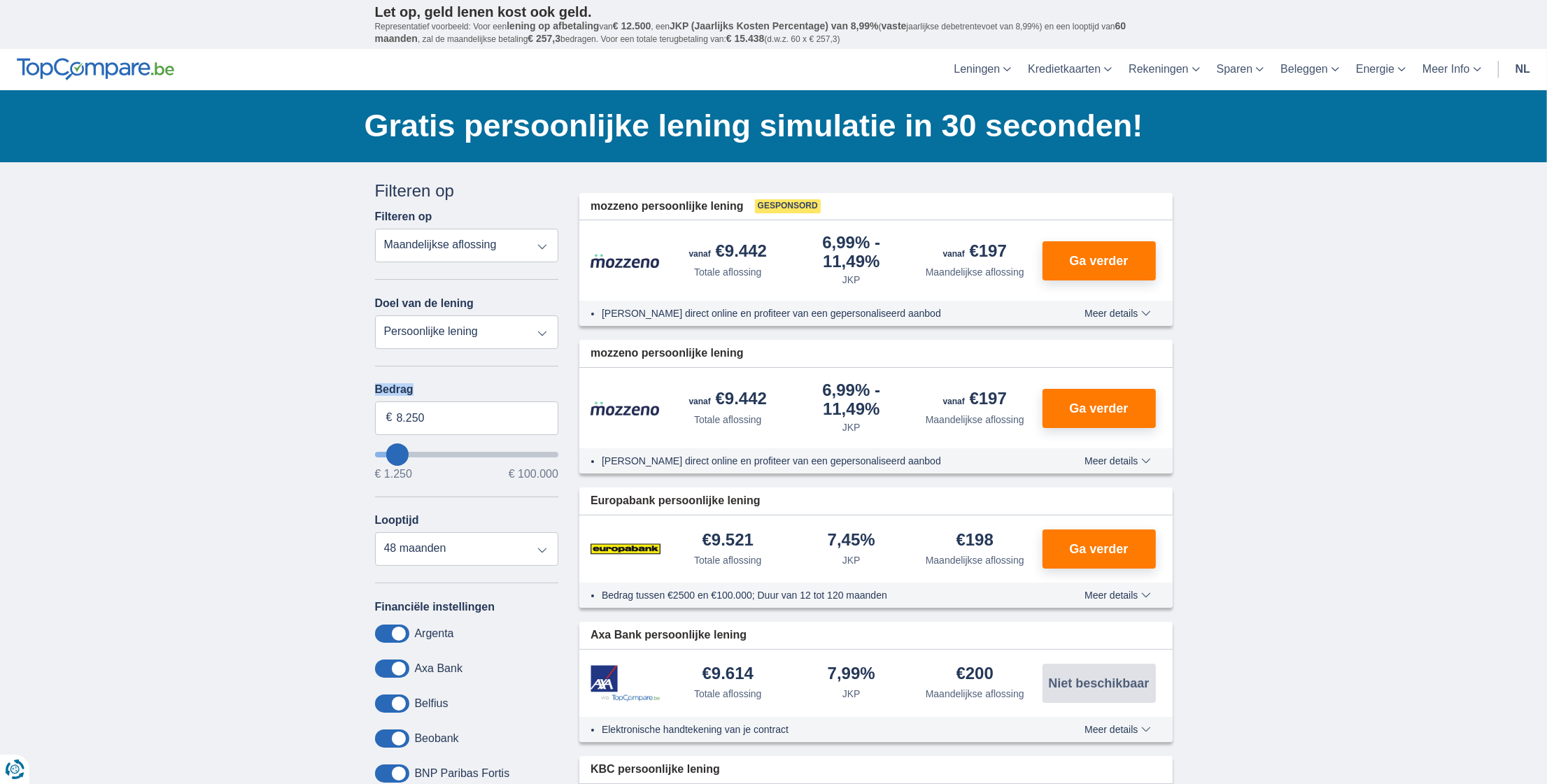
type input "2.250"
type input "2250"
select select "24"
type input "1250"
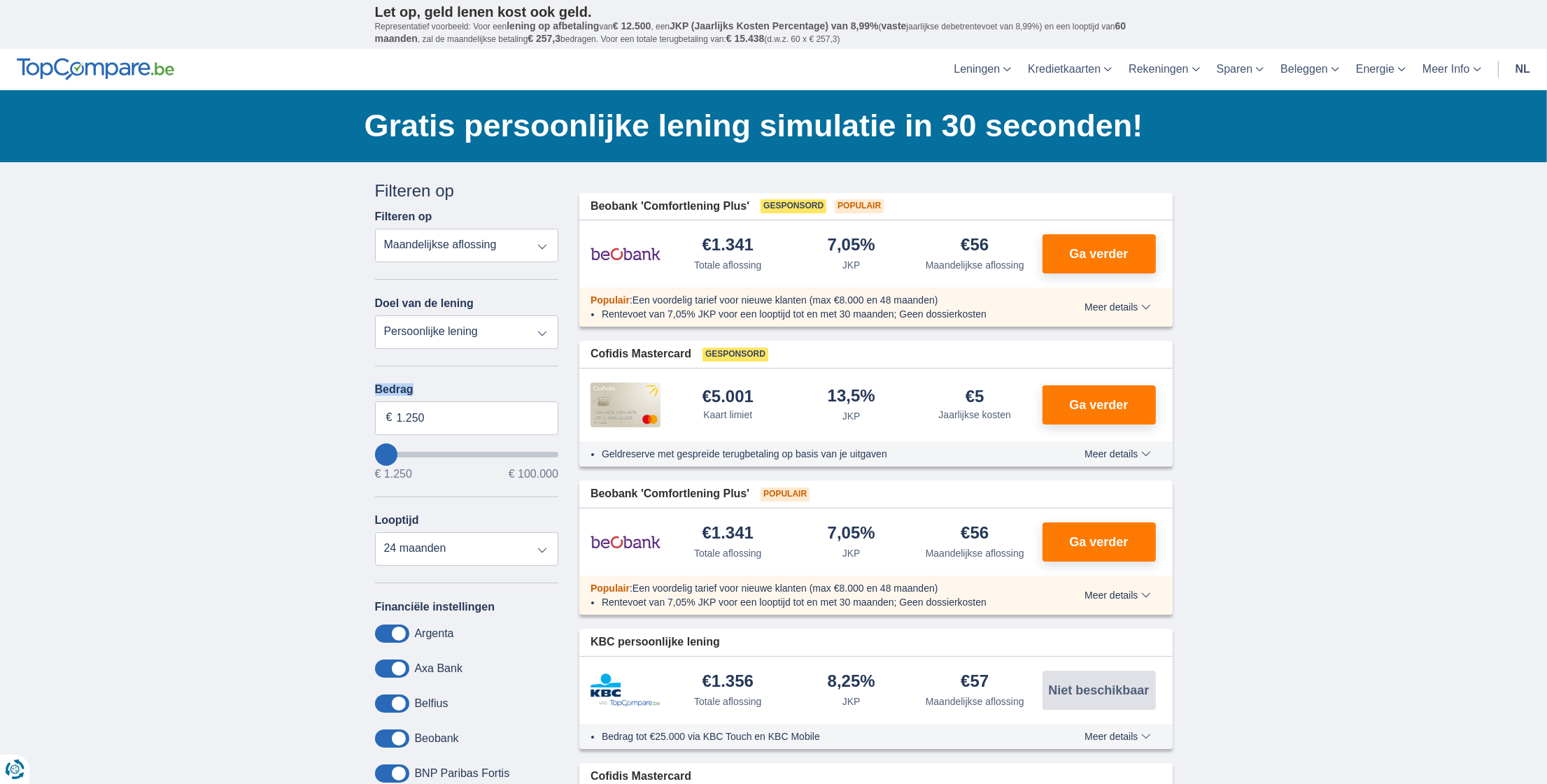
click at [386, 452] on input "wantToBorrow" at bounding box center [467, 454] width 184 height 6
type input "6.250"
type input "6250"
type input "5.250"
type input "5250"
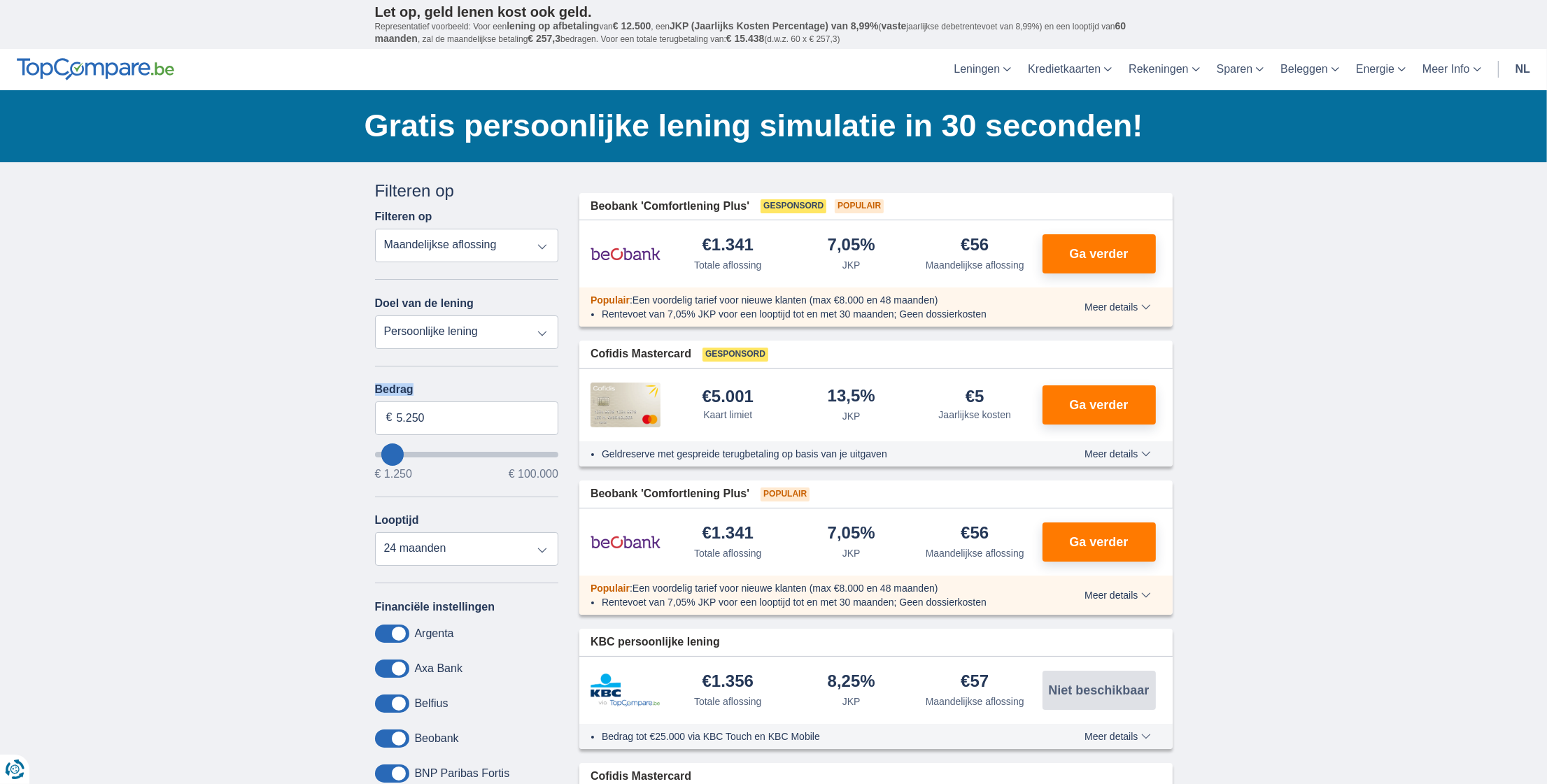
select select "36"
type input "5250"
click at [392, 452] on input "wantToBorrow" at bounding box center [467, 454] width 184 height 6
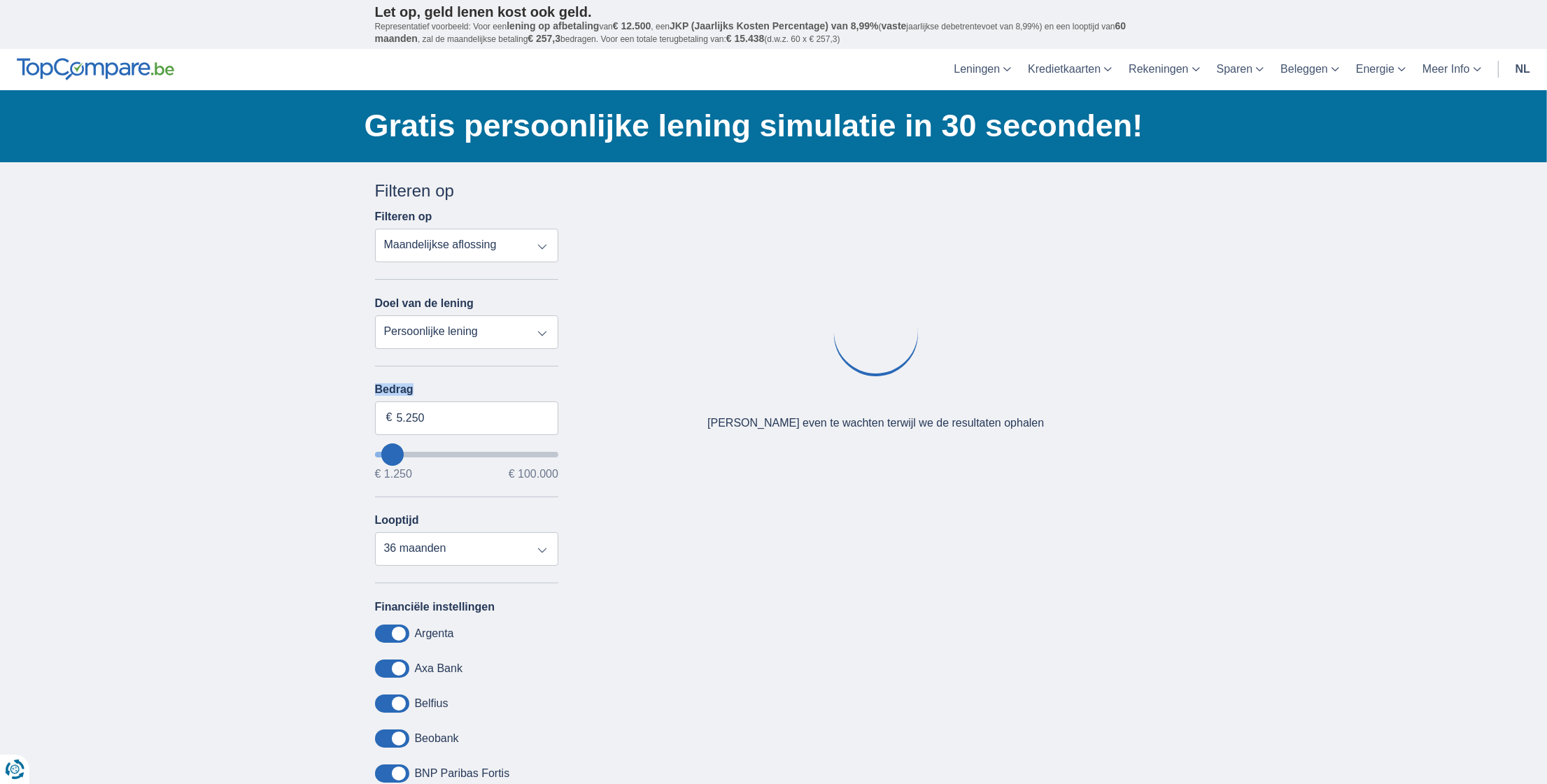
type input "1.250"
type input "1250"
select select "24"
type input "1250"
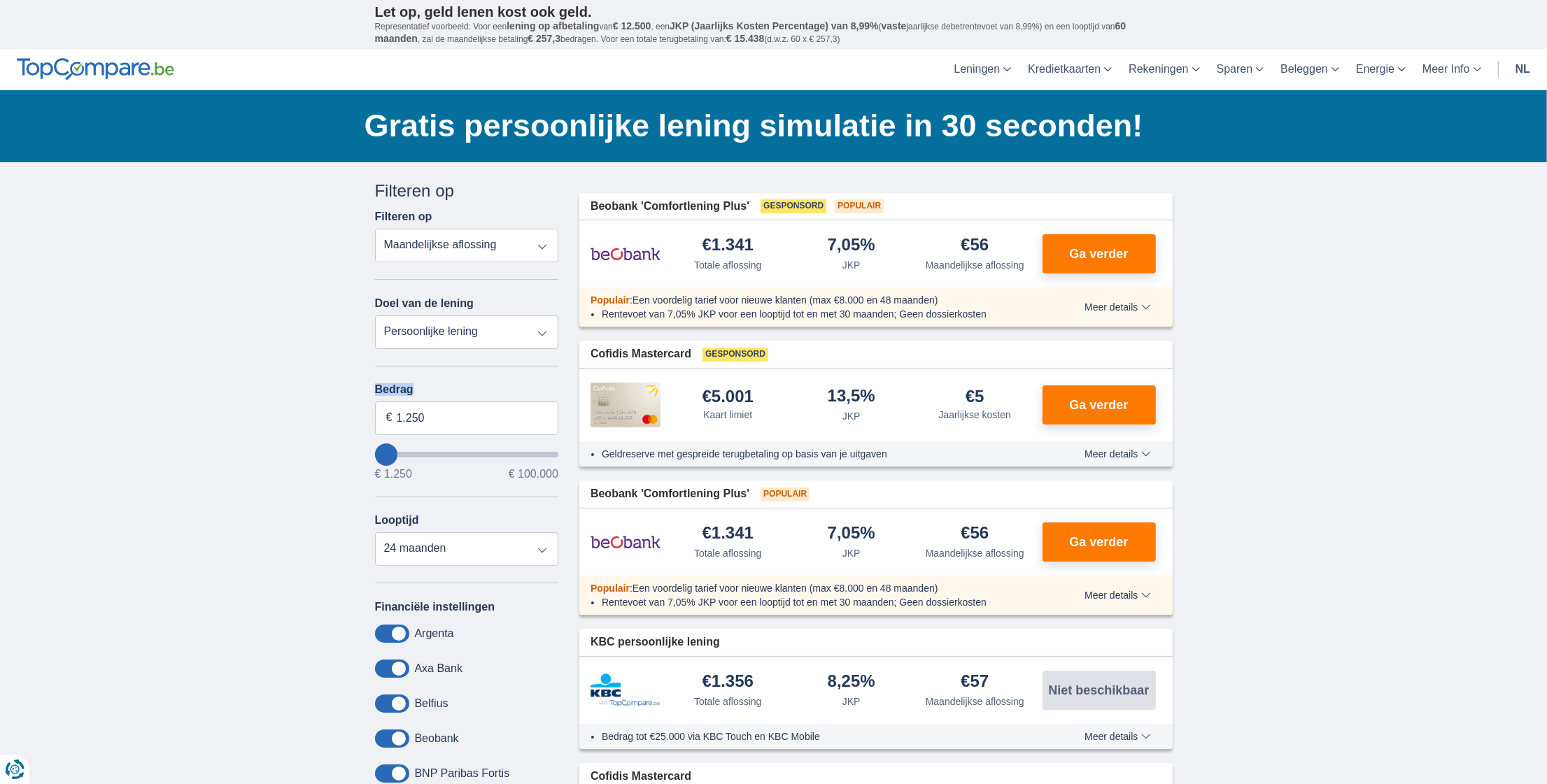
type input "2.250"
type input "4250"
type input "4.250"
click at [393, 452] on input "wantToBorrow" at bounding box center [467, 454] width 184 height 6
select select "36"
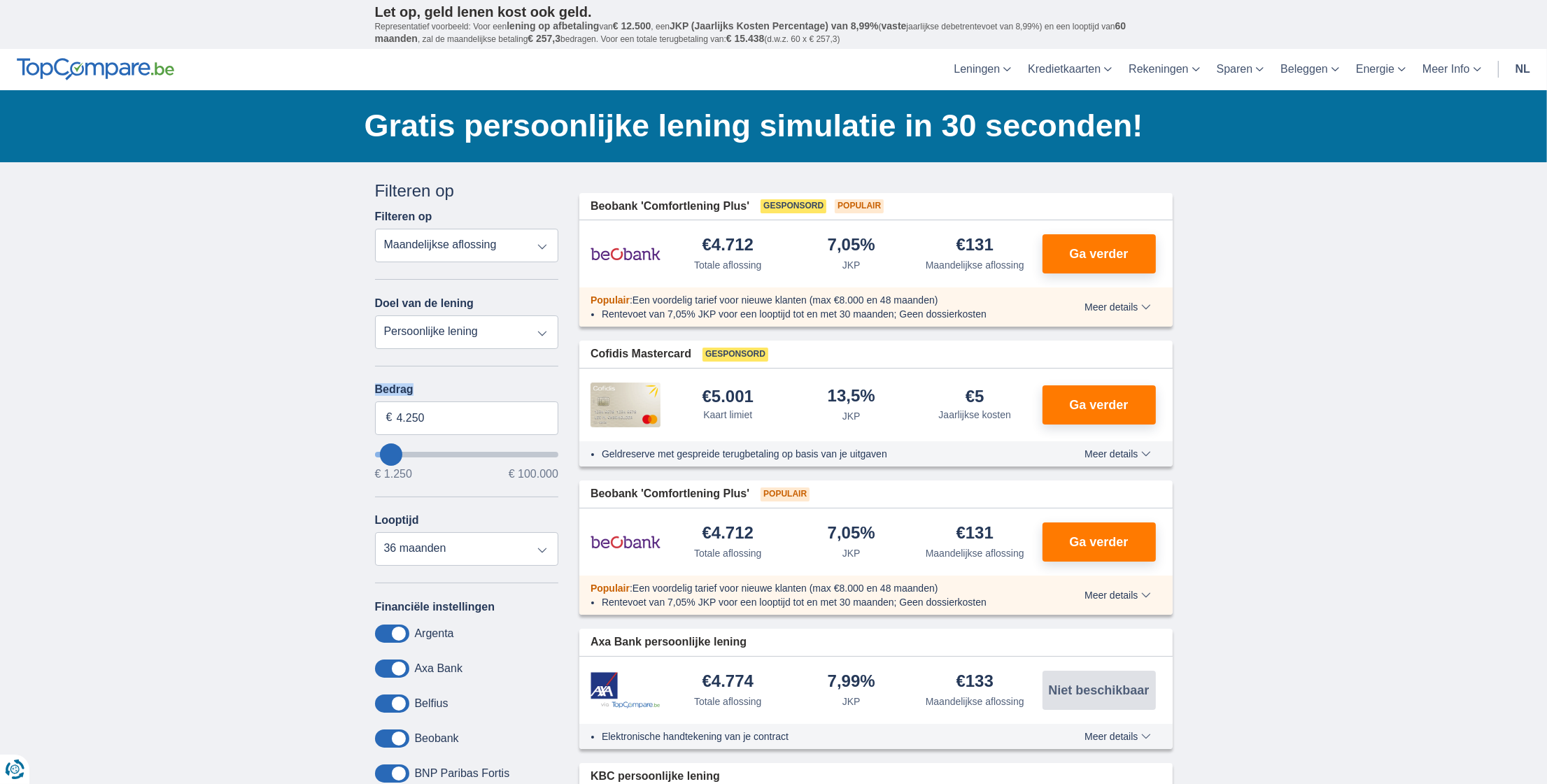
type input "3.250"
type input "3250"
select select "30"
type input "2250"
type input "2.250"
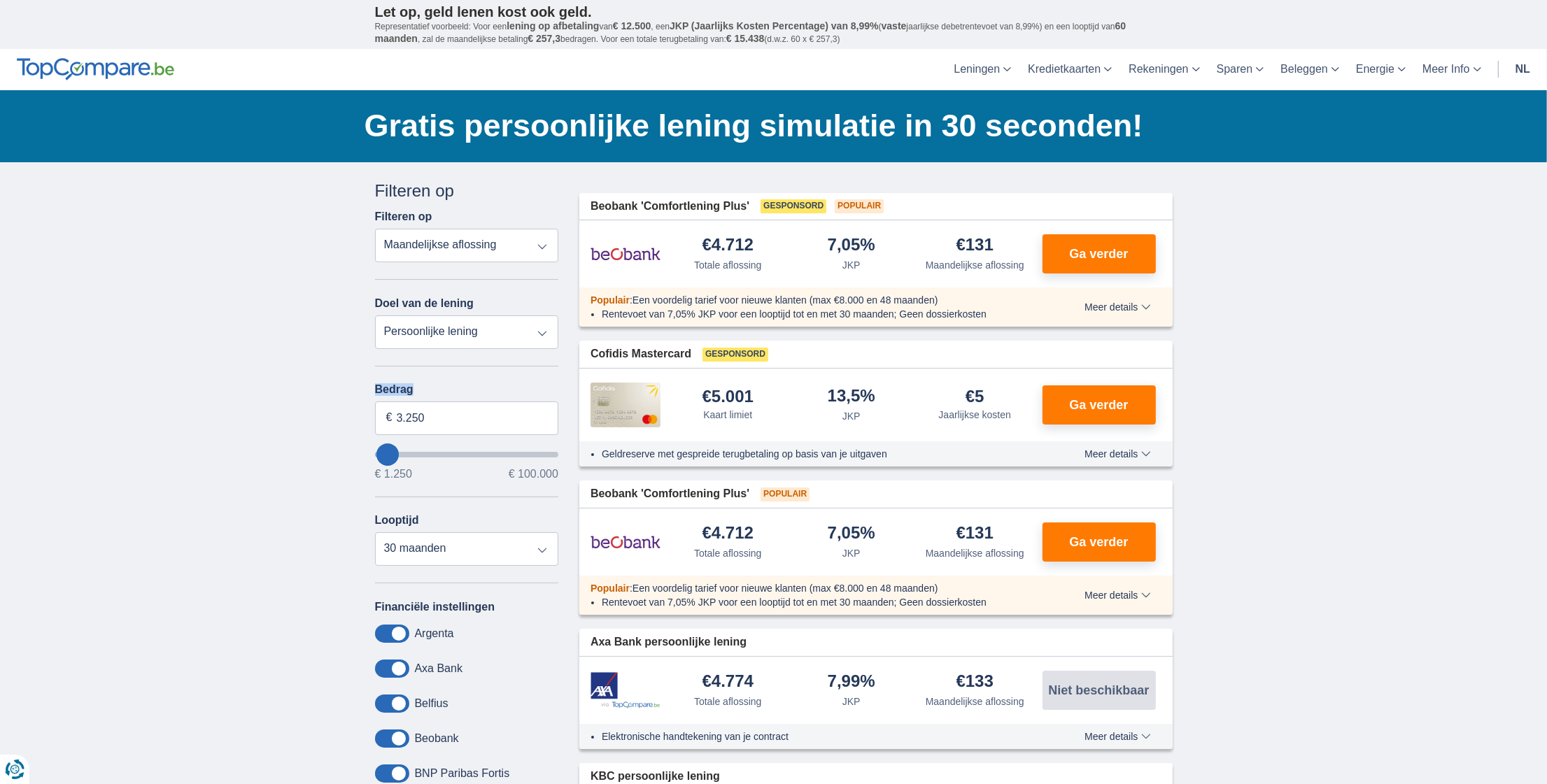
select select "24"
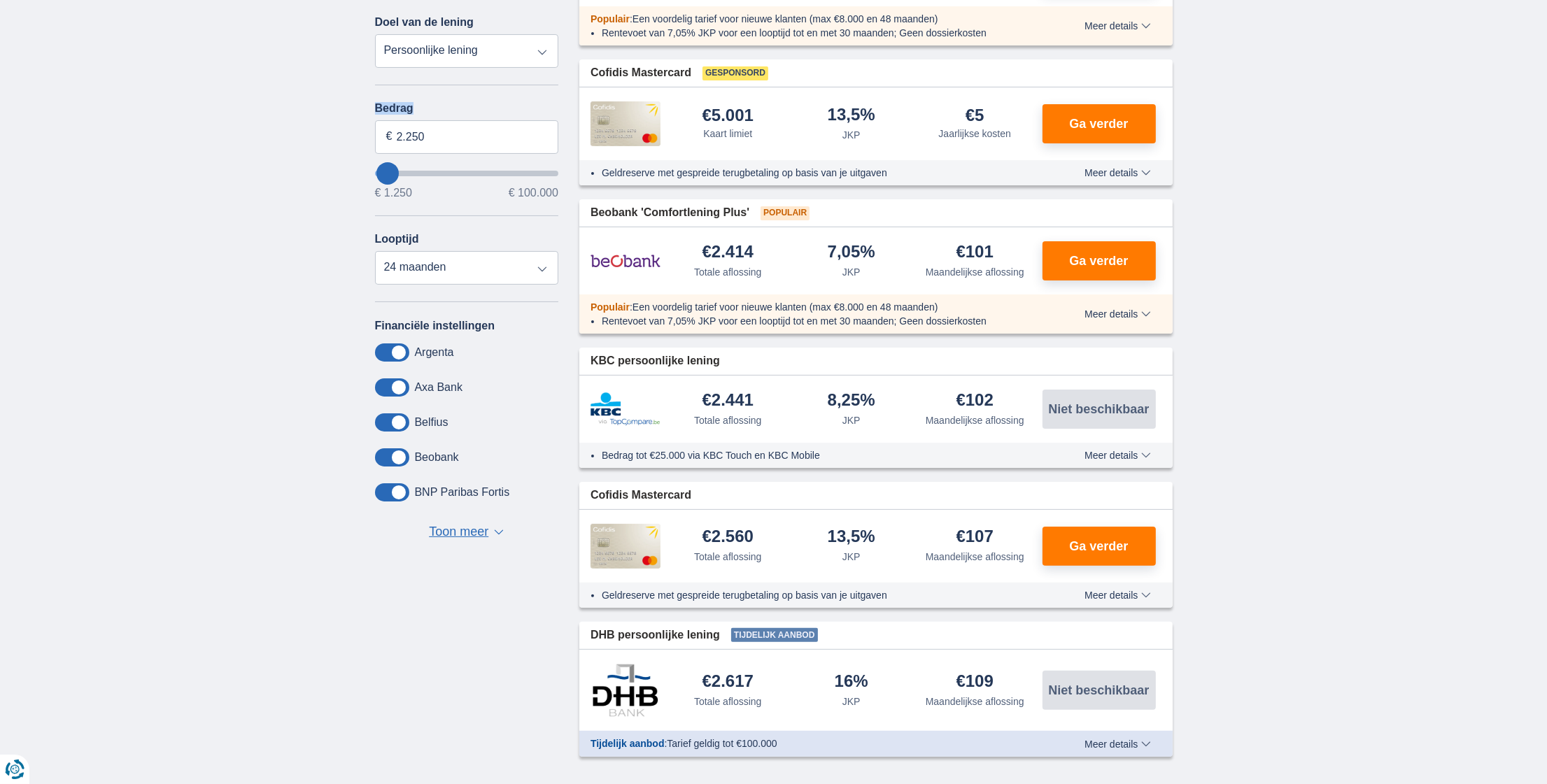
scroll to position [244, 0]
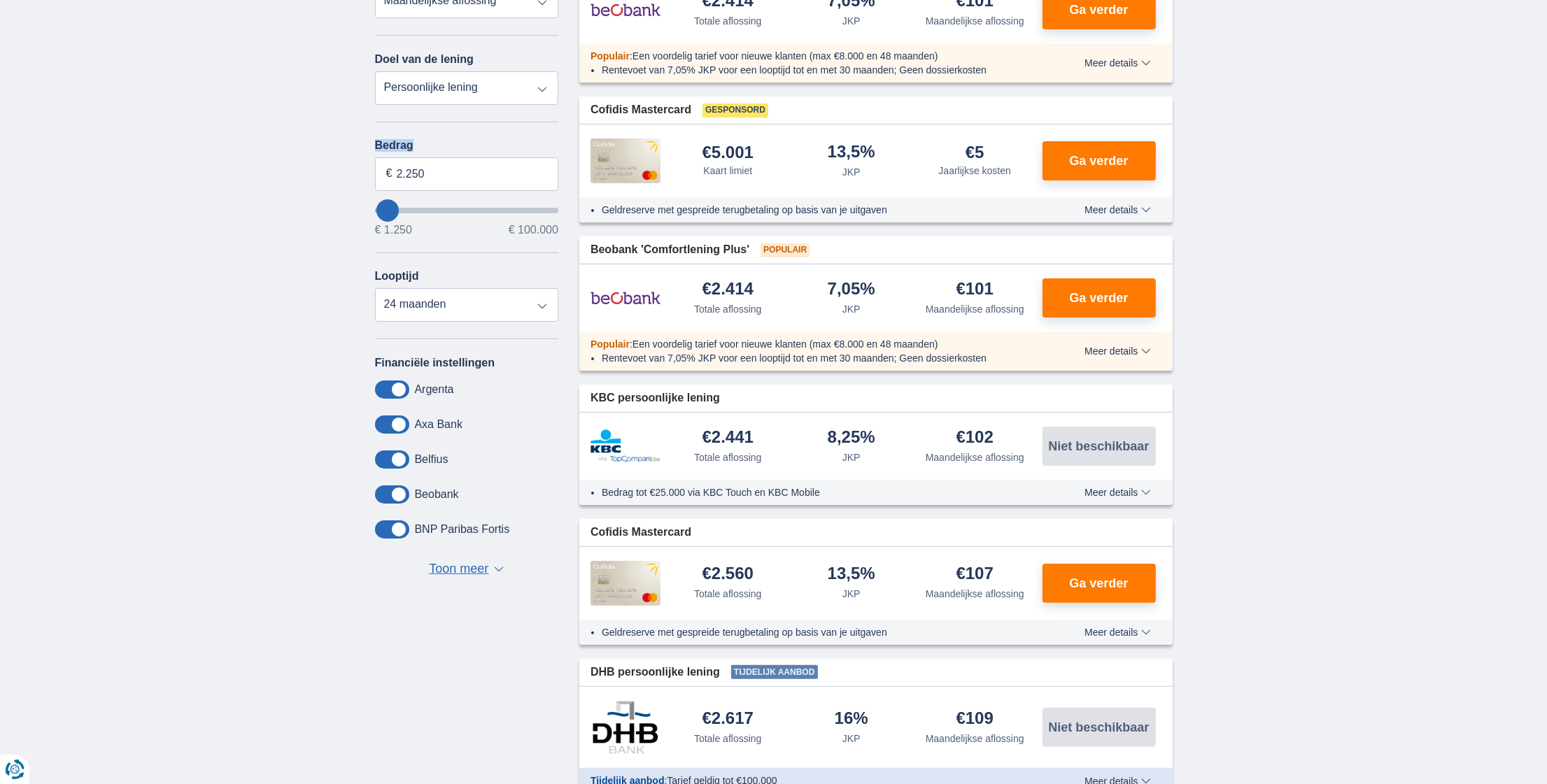
type input "4.250"
type input "4250"
select select "36"
type input "4250"
click at [390, 208] on input "wantToBorrow" at bounding box center [467, 210] width 184 height 6
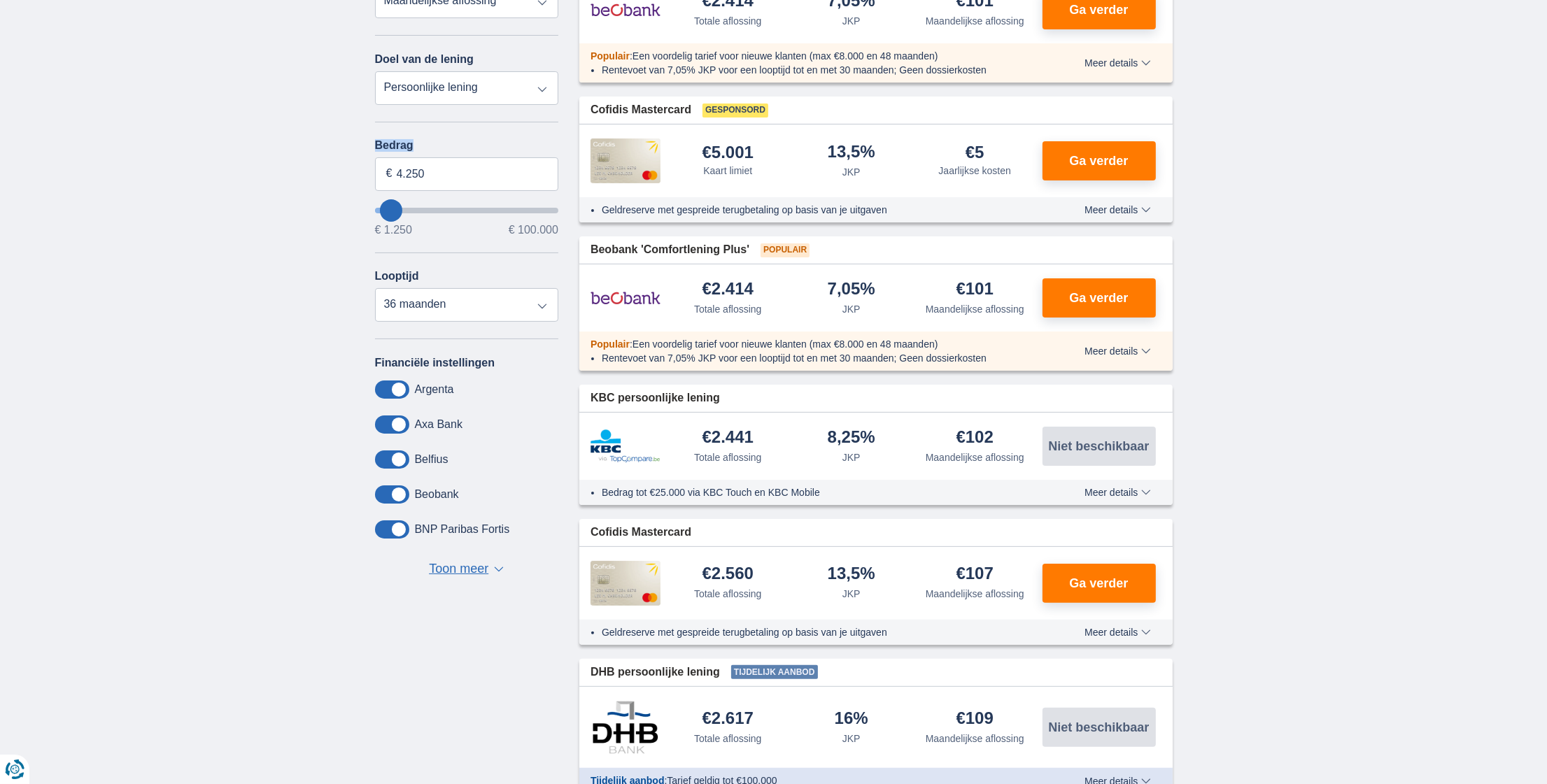
click at [390, 206] on div "Annuleren Filters Filteren op Filteren op Totale aflossing JKP Maandelijkse afl…" at bounding box center [467, 257] width 184 height 644
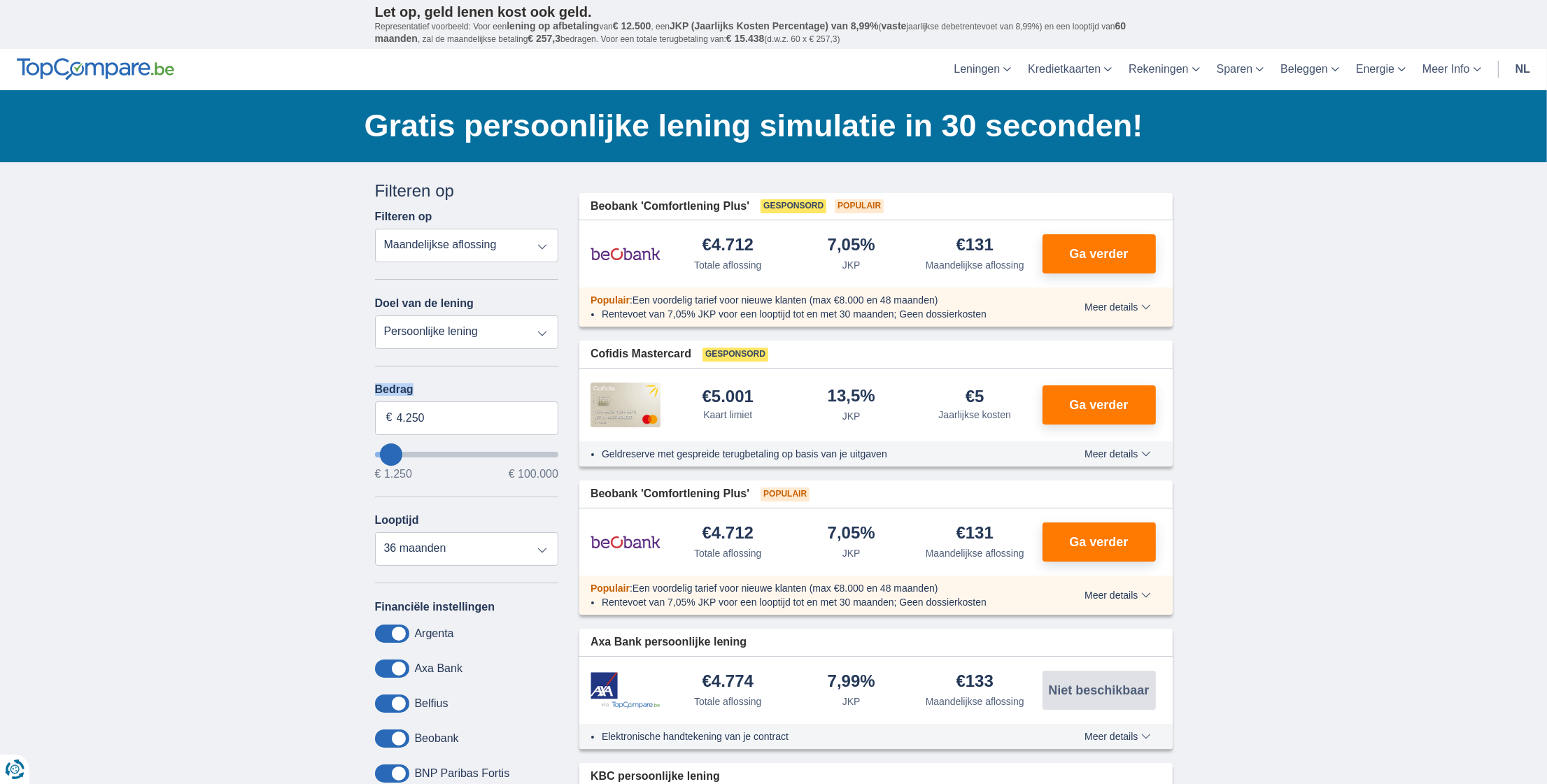
click at [399, 453] on input "wantToBorrow" at bounding box center [467, 454] width 184 height 6
type input "1.250"
type input "1250"
select select "24"
type input "2250"
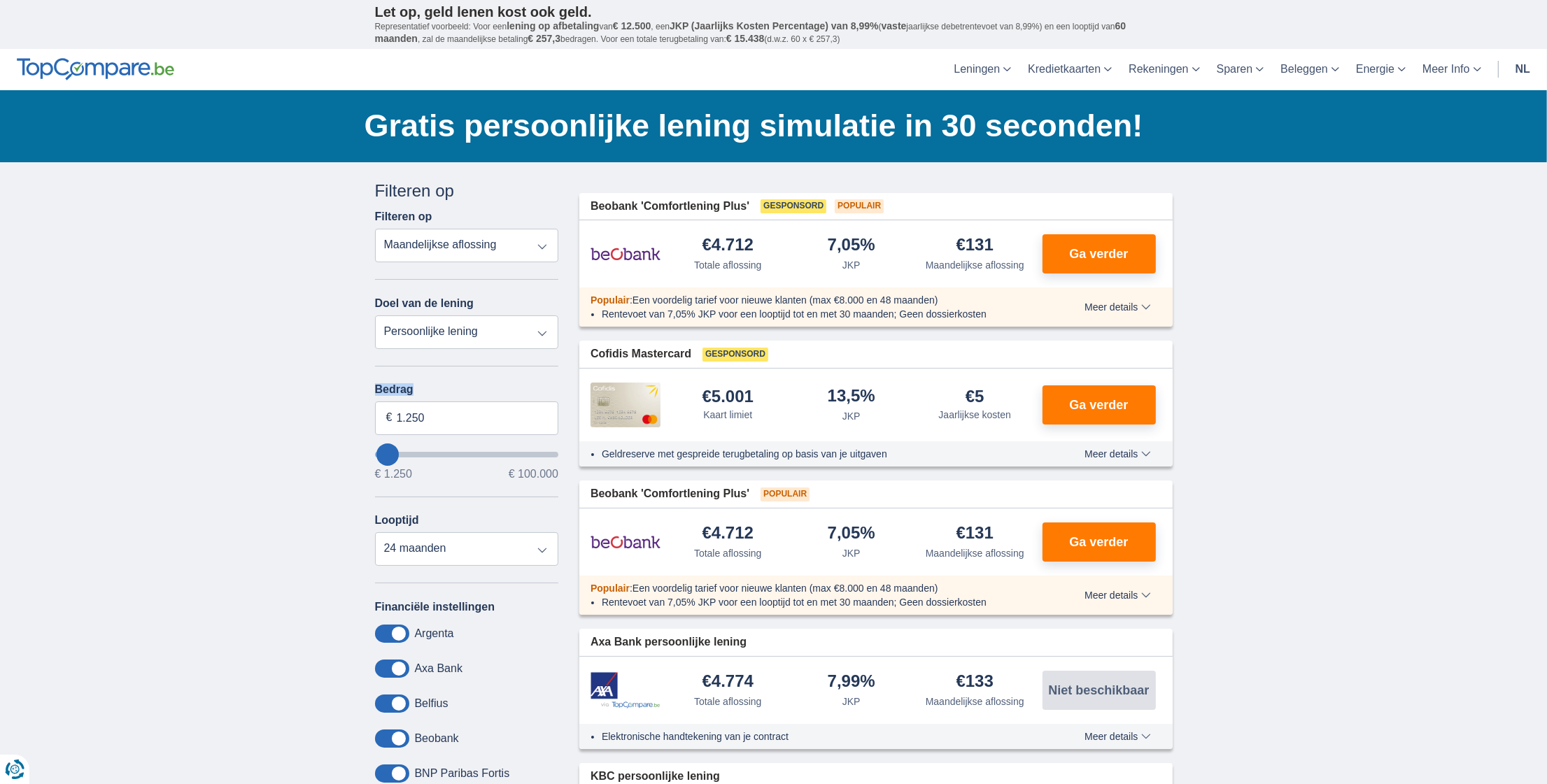
click at [388, 452] on input "wantToBorrow" at bounding box center [467, 454] width 184 height 6
type input "6.250"
type input "7250"
type input "7.250"
select select "42"
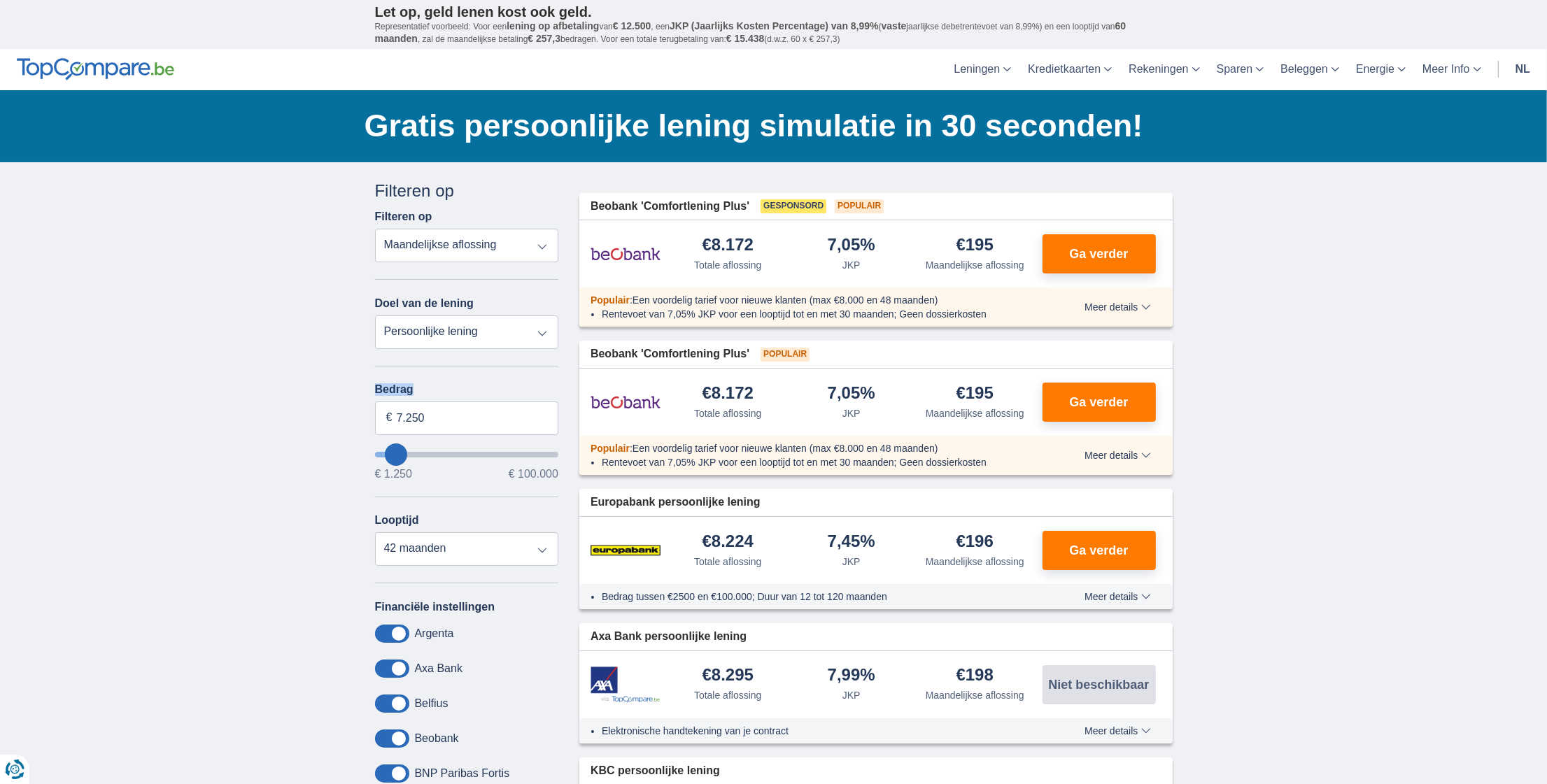
type input "6.250"
type input "6250"
click at [393, 452] on input "wantToBorrow" at bounding box center [467, 454] width 184 height 6
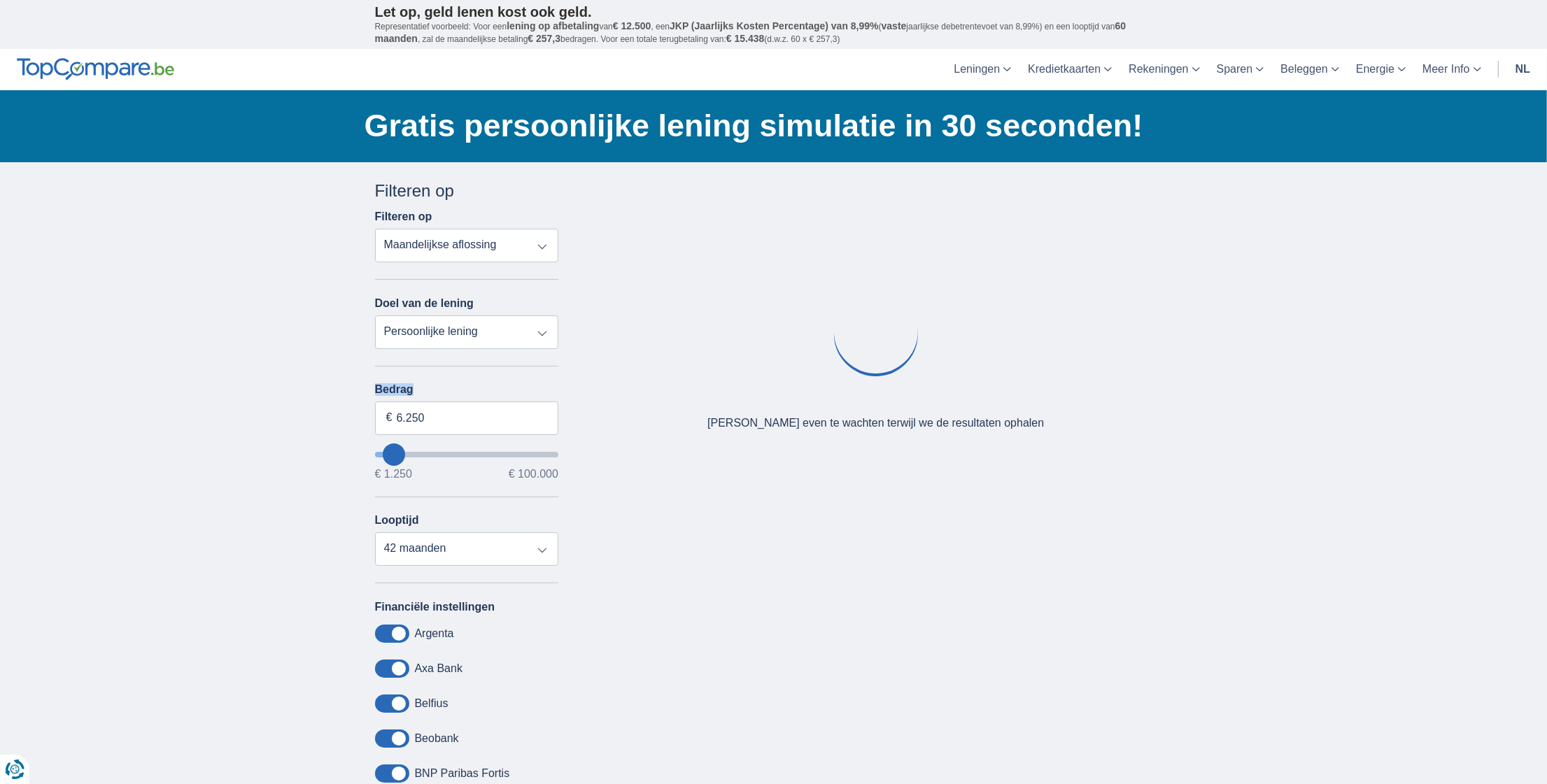
type input "5.250"
type input "5250"
select select "36"
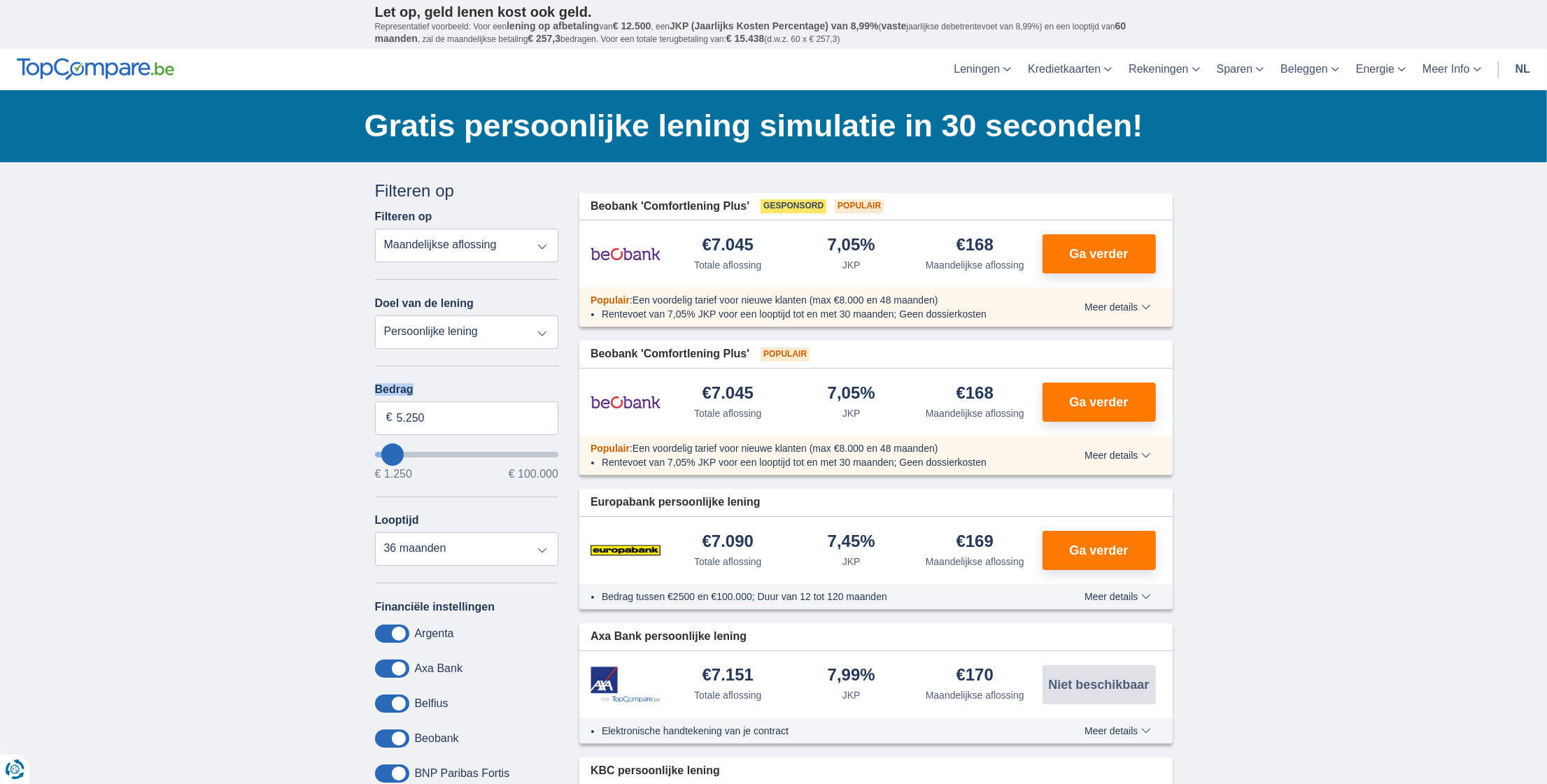
type input "4.250"
type input "4250"
click at [391, 453] on input "wantToBorrow" at bounding box center [467, 454] width 184 height 6
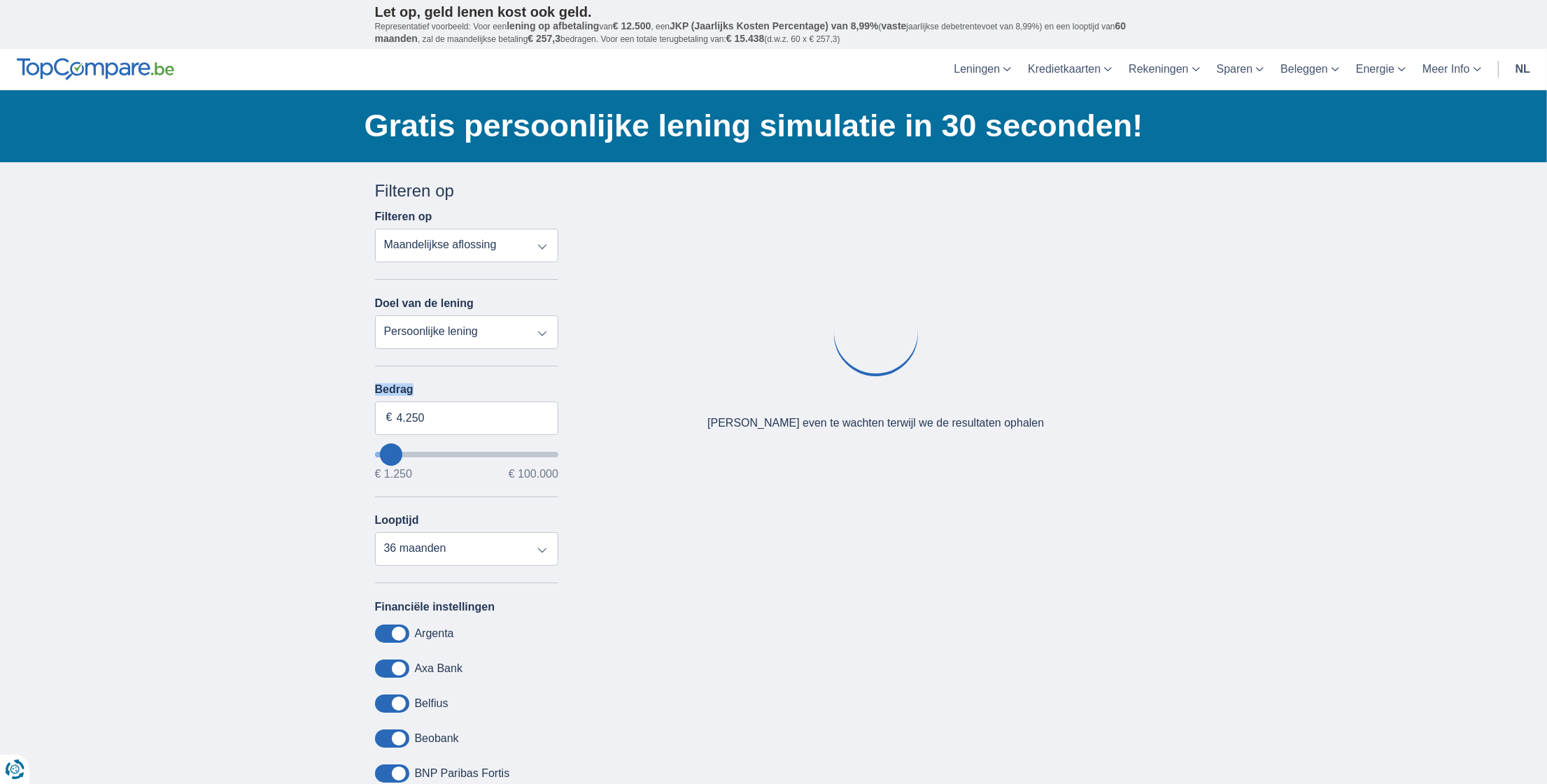
type input "3.250"
type input "3250"
select select "30"
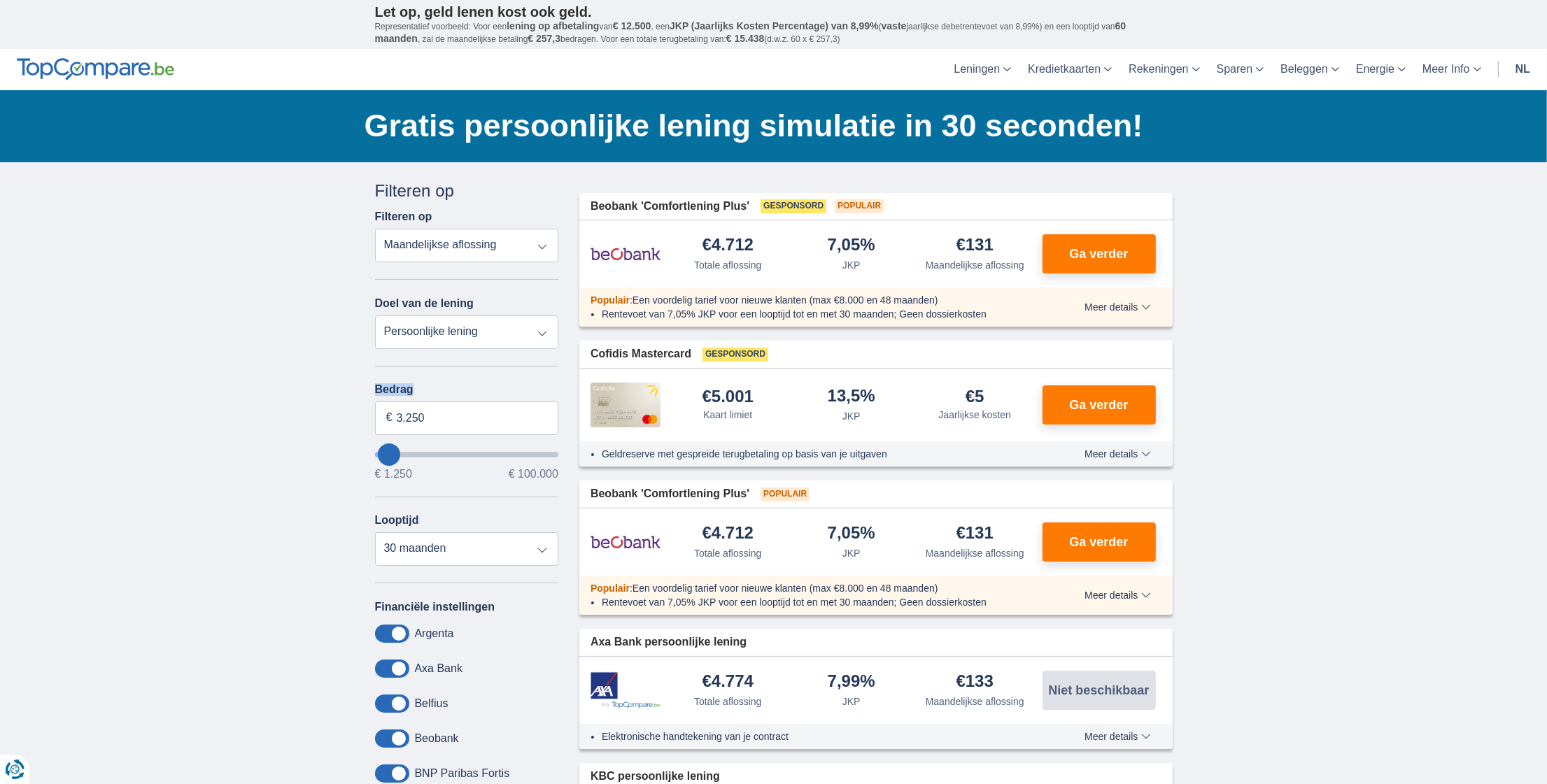
type input "3250"
click at [389, 455] on input "wantToBorrow" at bounding box center [467, 454] width 184 height 6
type input "4.250"
type input "5250"
type input "5.250"
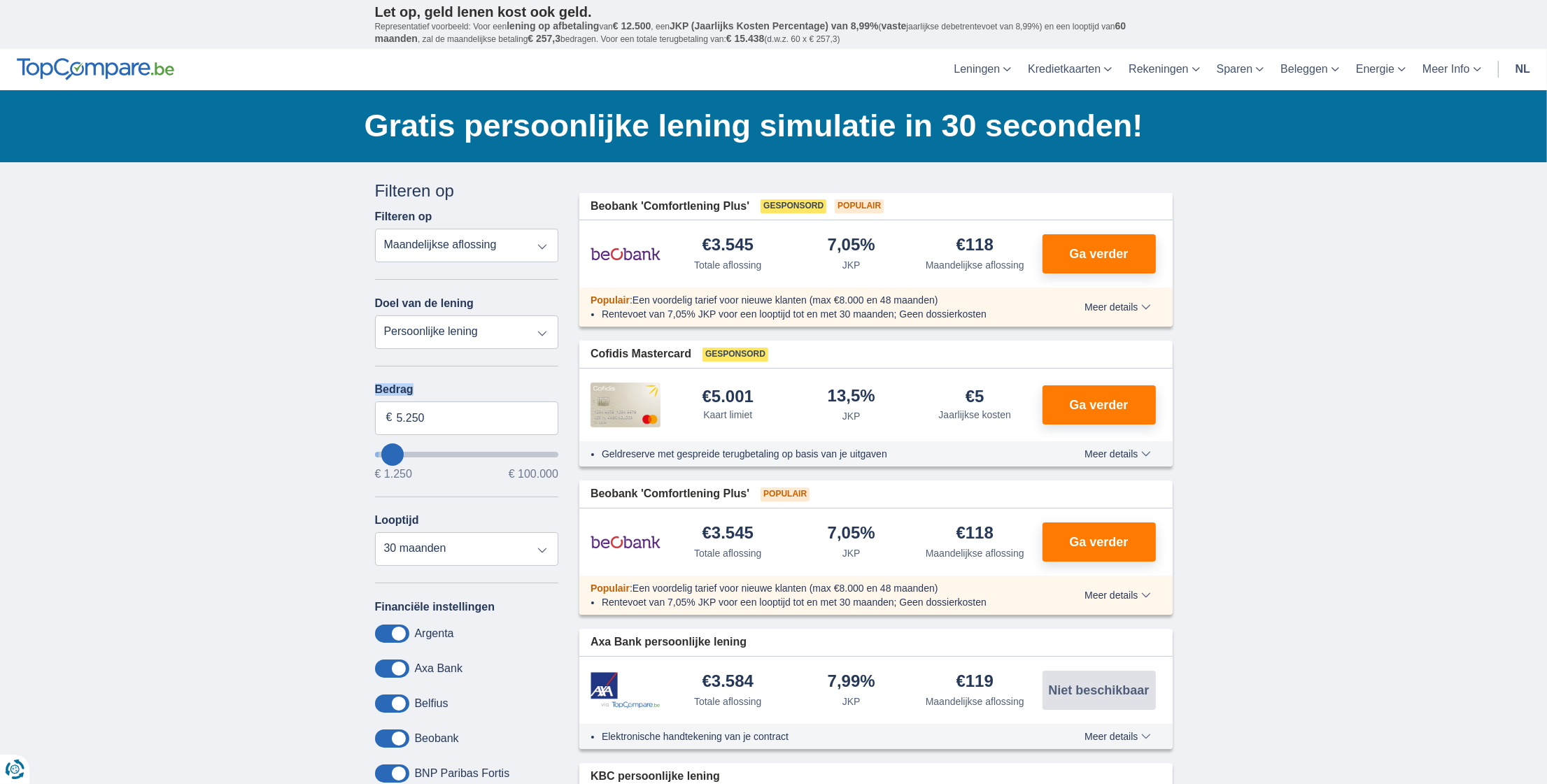
select select "36"
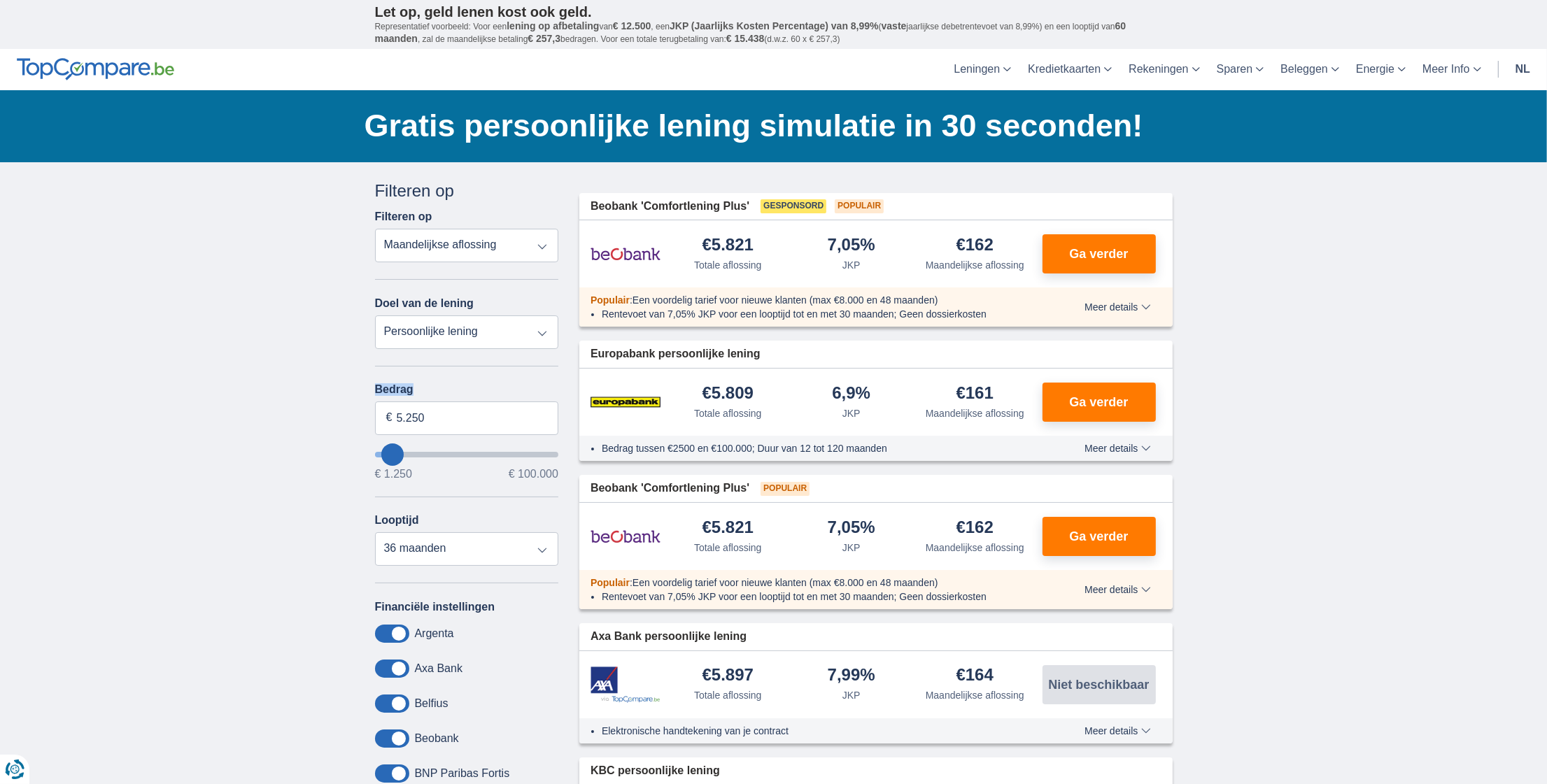
click at [387, 452] on input "wantToBorrow" at bounding box center [467, 454] width 184 height 6
click at [1096, 256] on span "Ga verder" at bounding box center [1098, 253] width 59 height 12
